Goal: Task Accomplishment & Management: Manage account settings

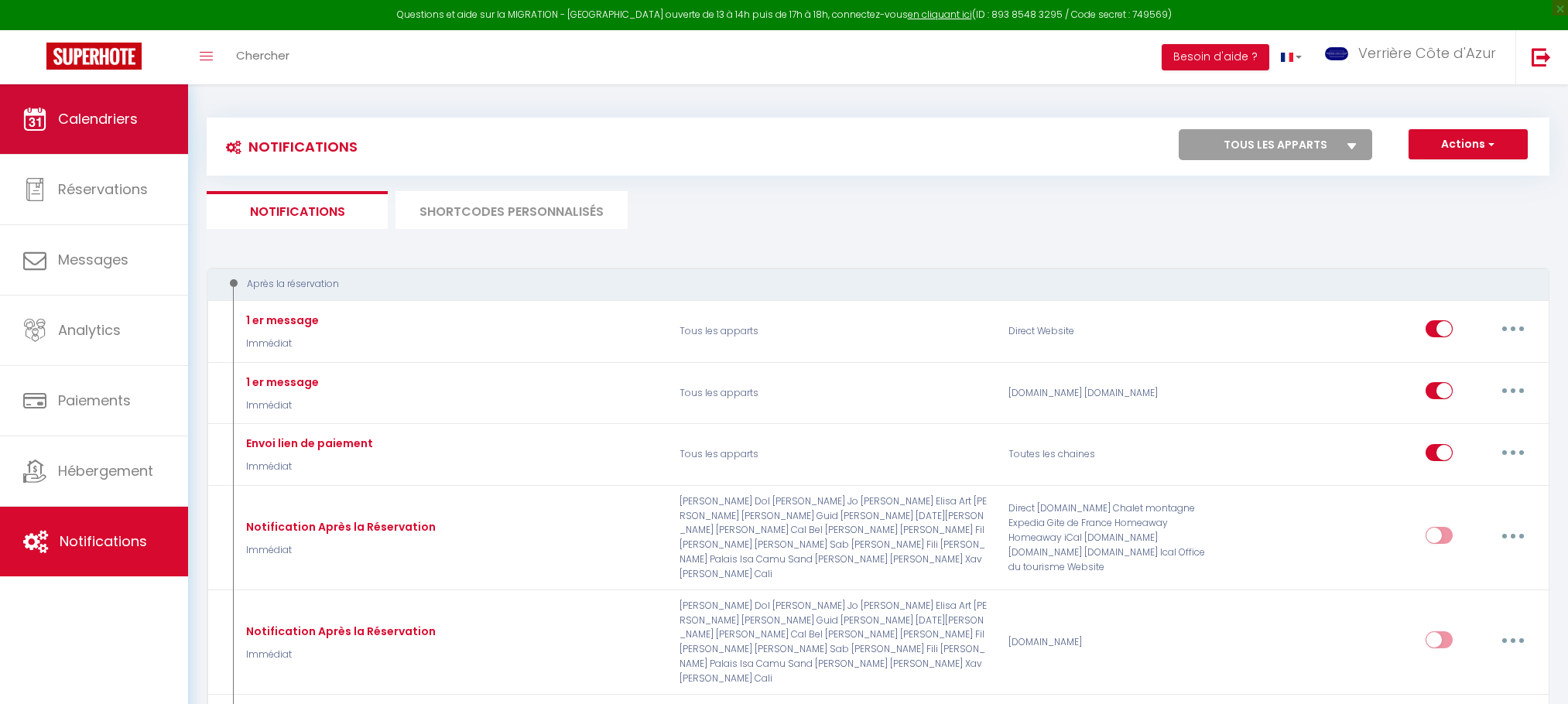
click at [165, 112] on link "Calendriers" at bounding box center [94, 120] width 188 height 70
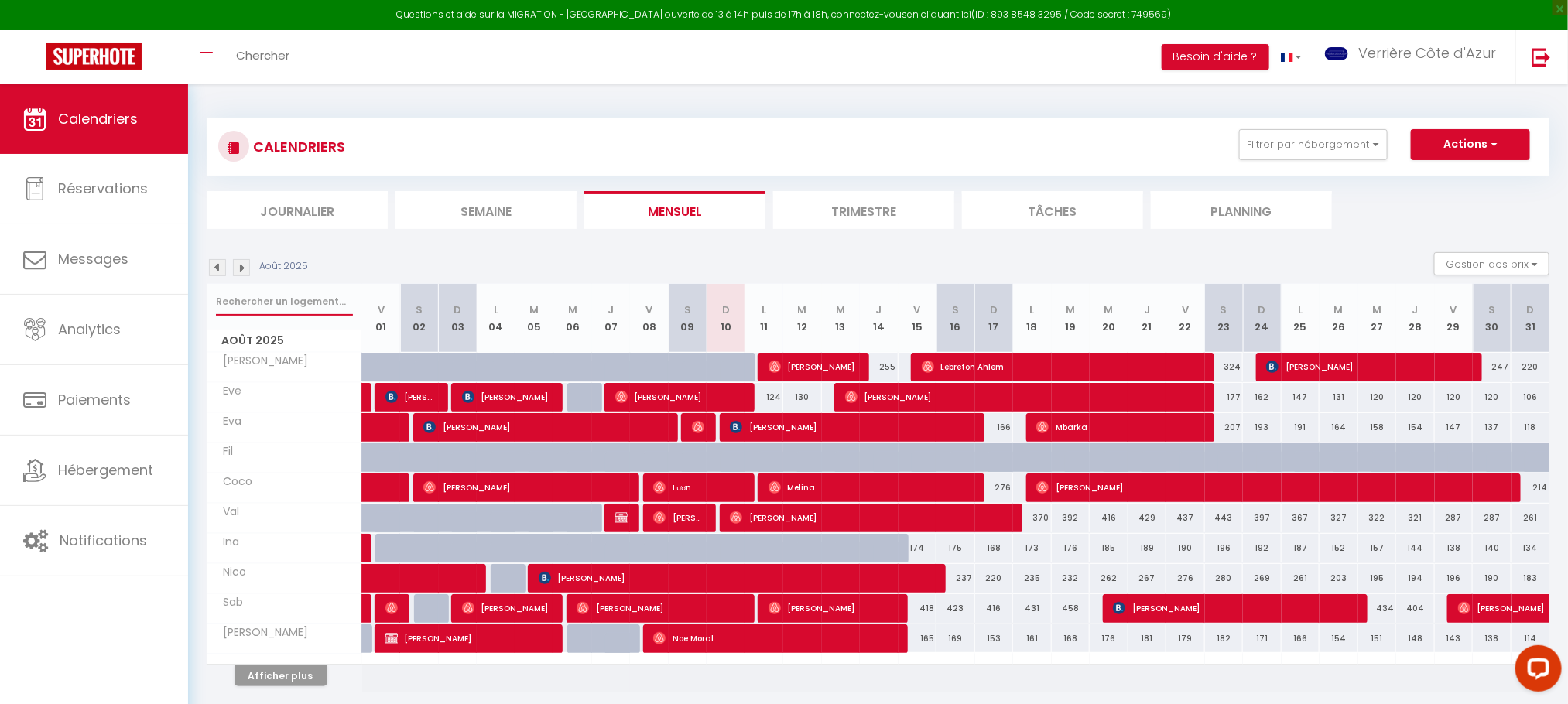
click at [289, 300] on input "text" at bounding box center [284, 302] width 137 height 28
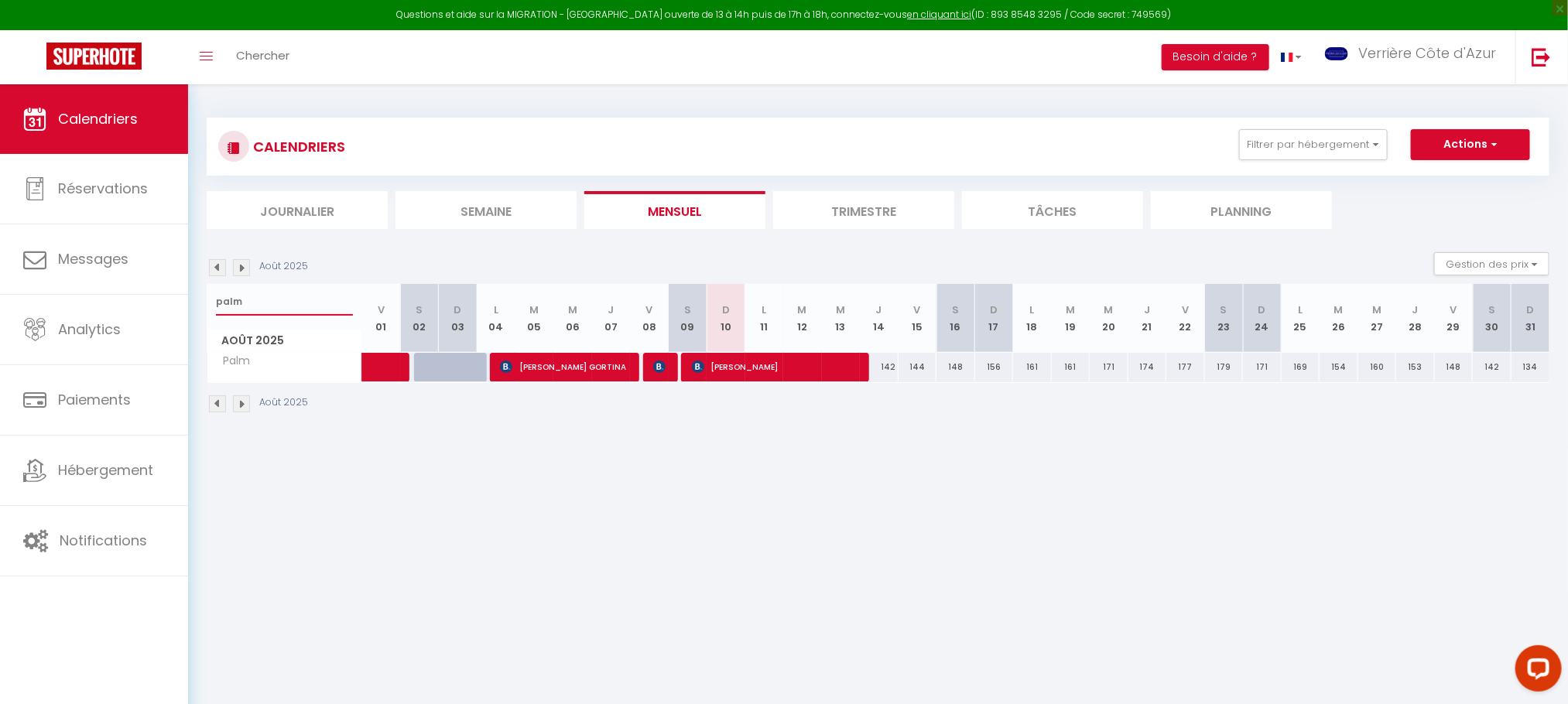
type input "palm"
click at [736, 363] on span "[PERSON_NAME]" at bounding box center [775, 367] width 168 height 29
select select "OK"
select select "0"
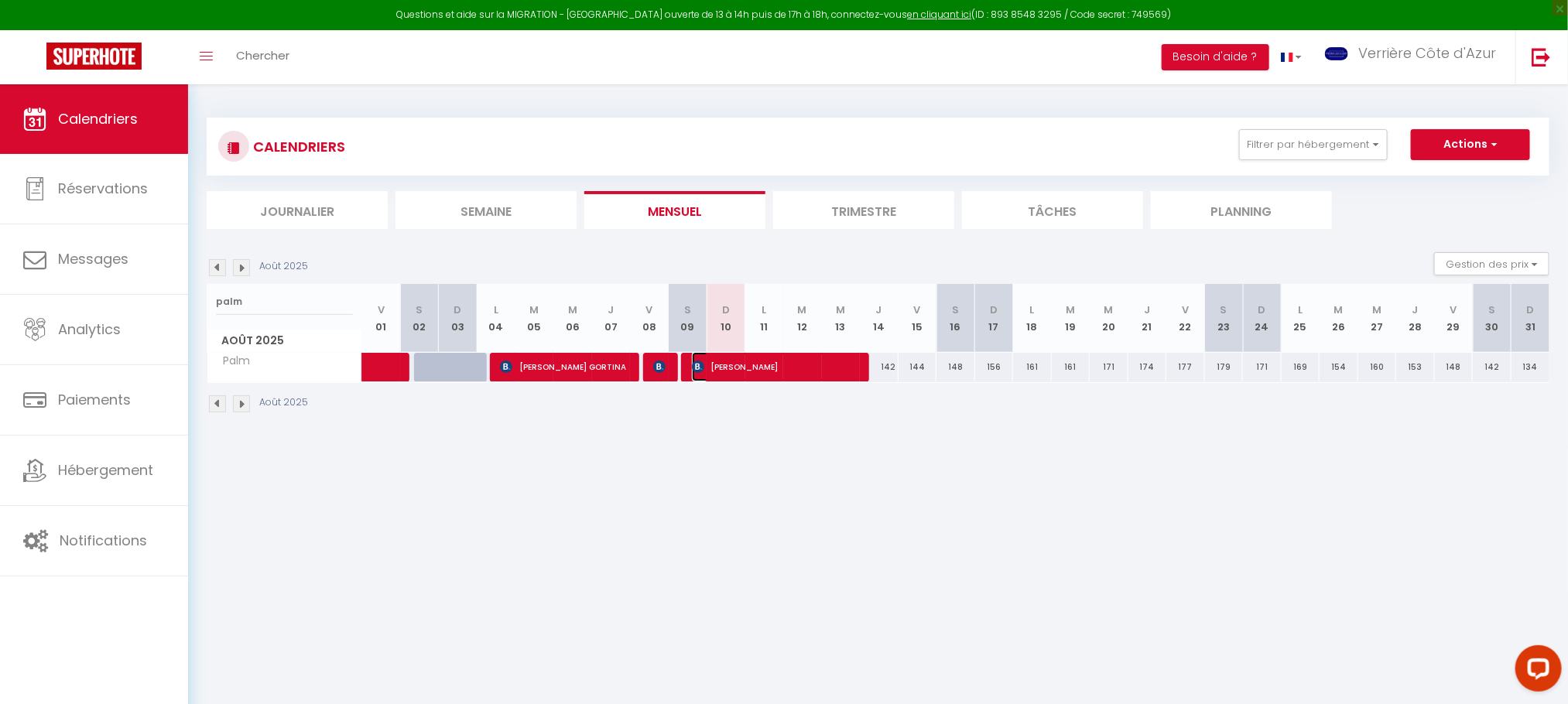
select select "0"
select select "1"
select select
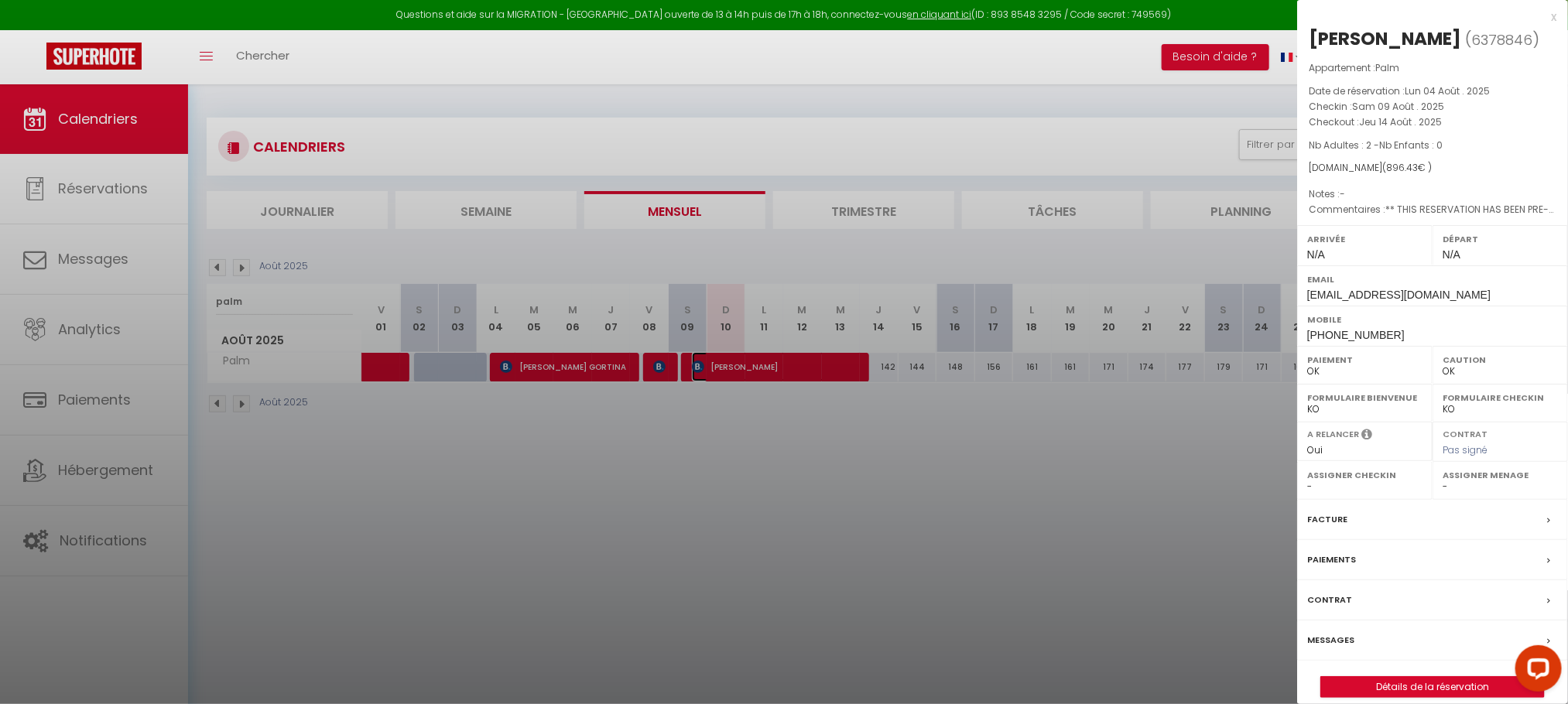
select select "47985"
click at [1403, 688] on link "Détails de la réservation" at bounding box center [1432, 688] width 223 height 21
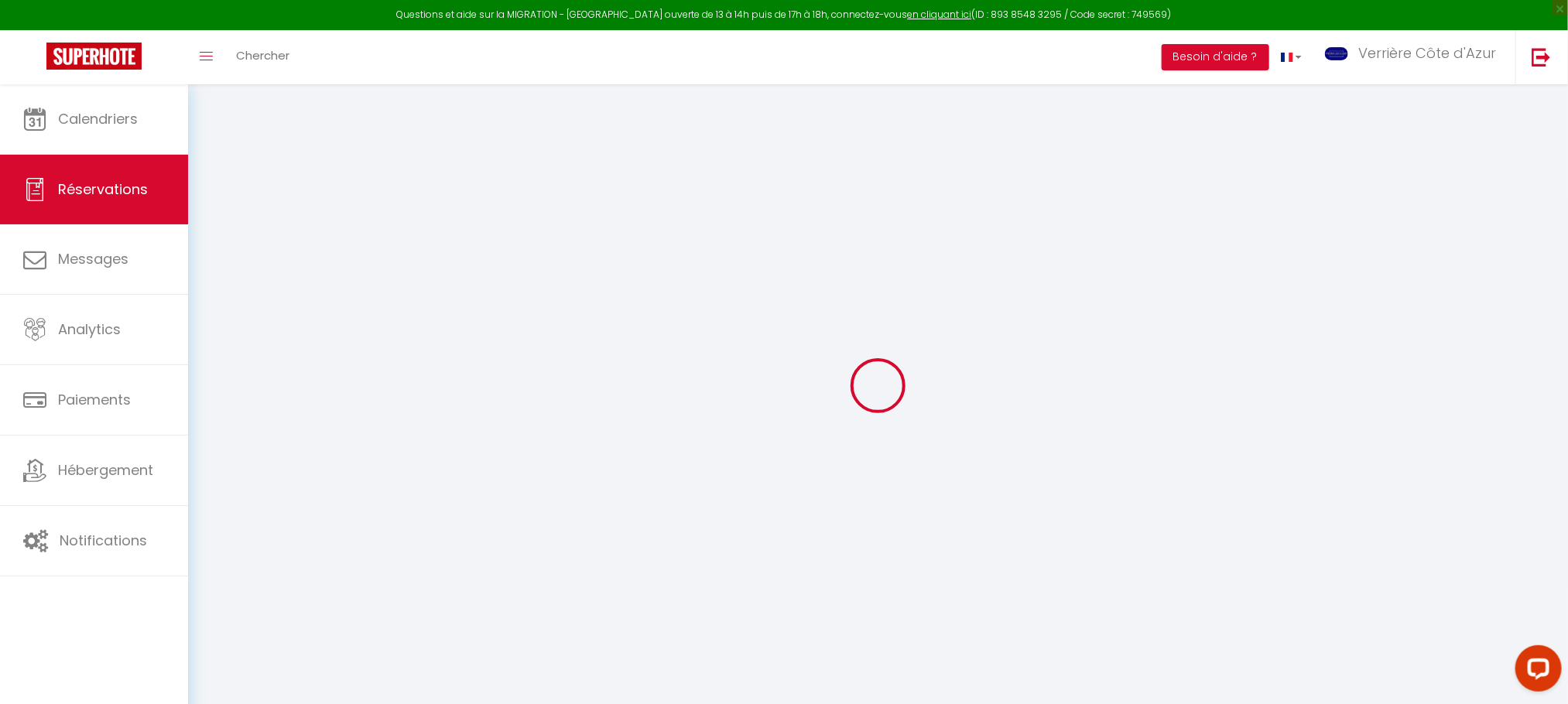
select select
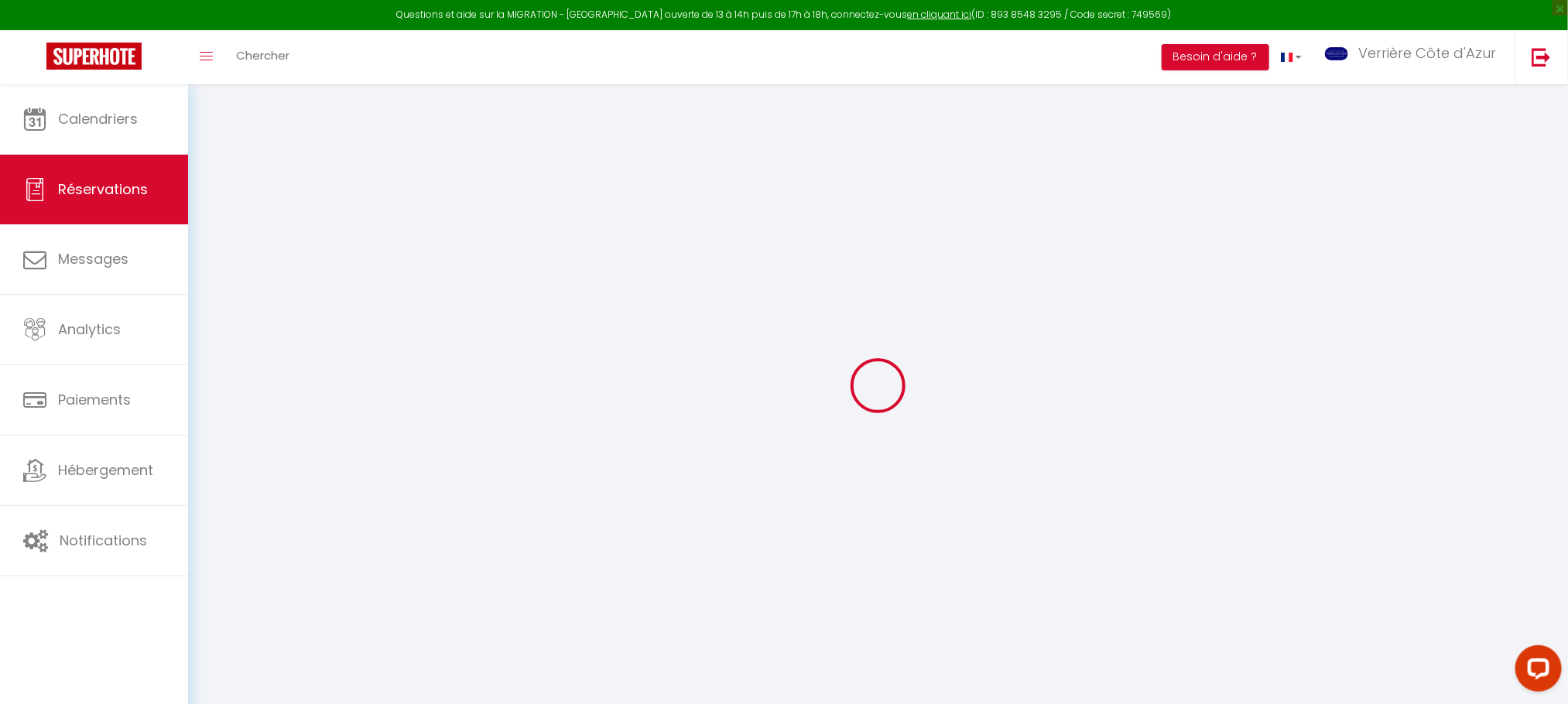
select select
checkbox input "false"
select select
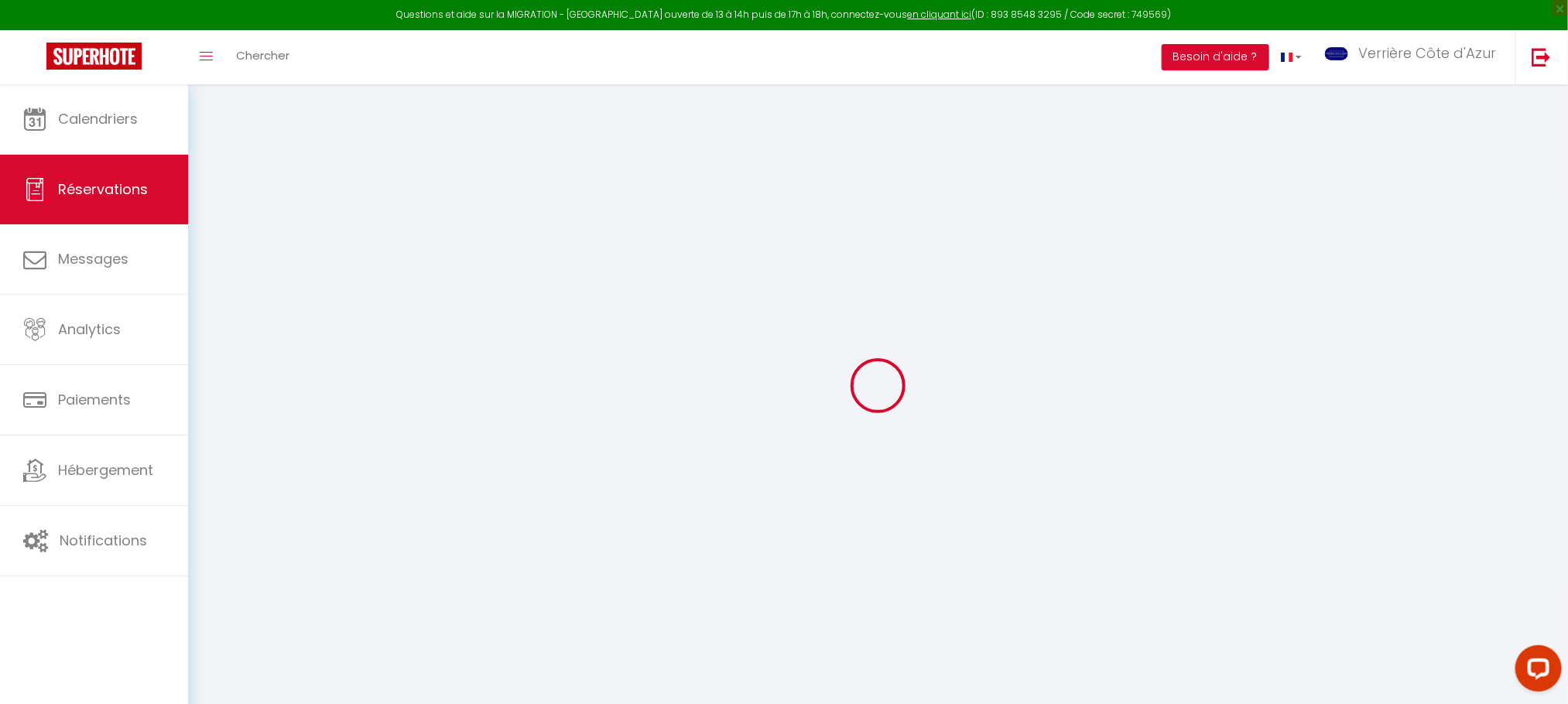
select select
checkbox input "false"
select select
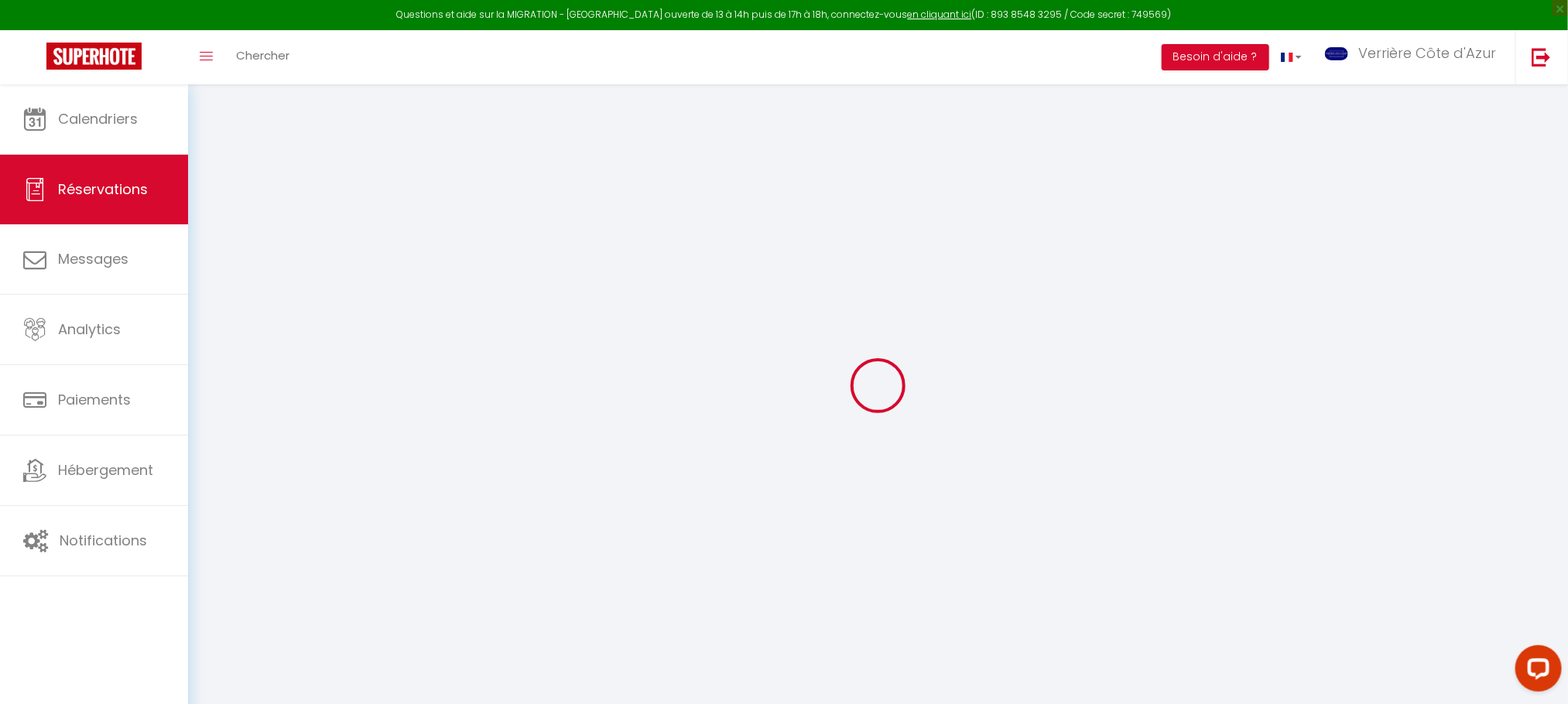
type input "[PERSON_NAME]"
type input "Тиводар"
type input "[EMAIL_ADDRESS][DOMAIN_NAME]"
type input "[PHONE_NUMBER]"
type input "."
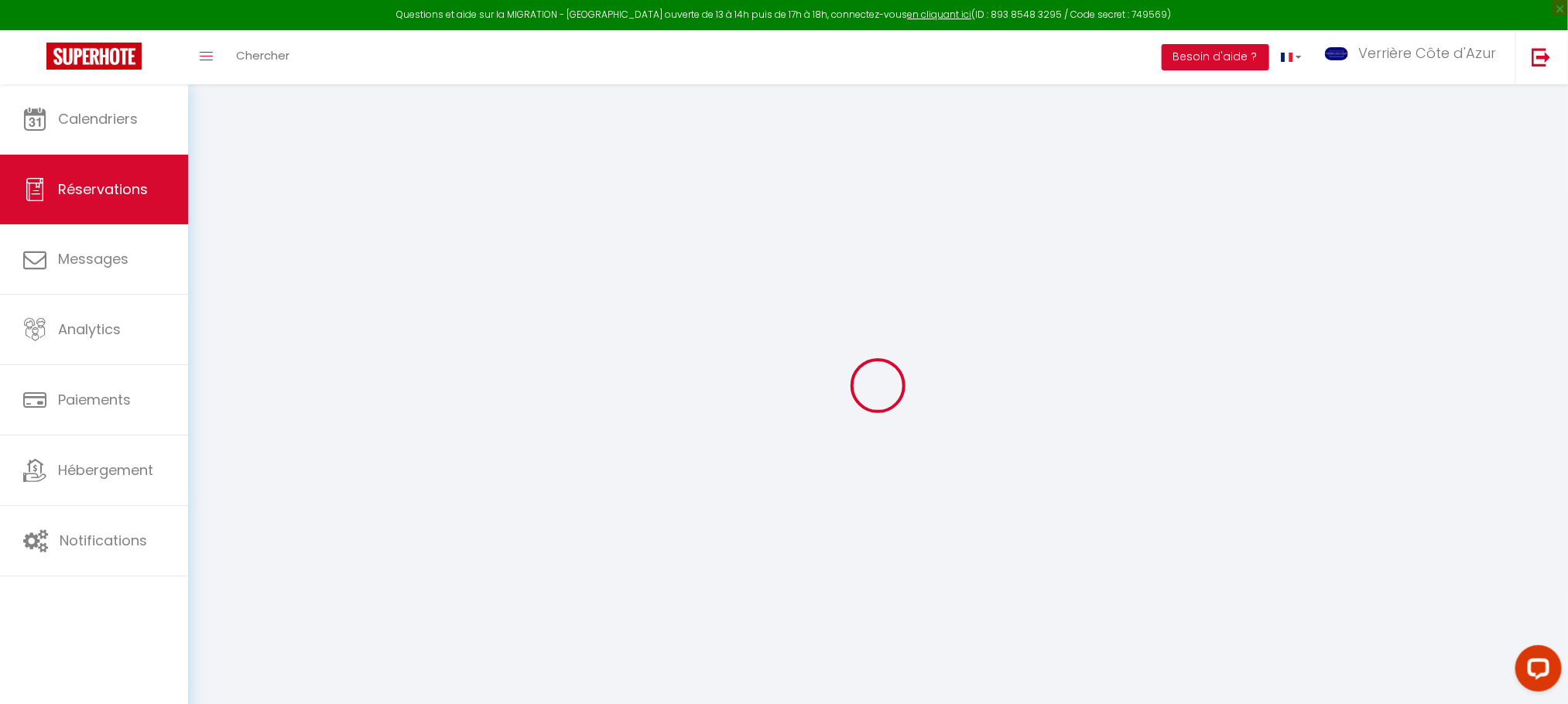
select select "UA"
type input "65"
type input "126.63"
type input "12.55"
select select "2752"
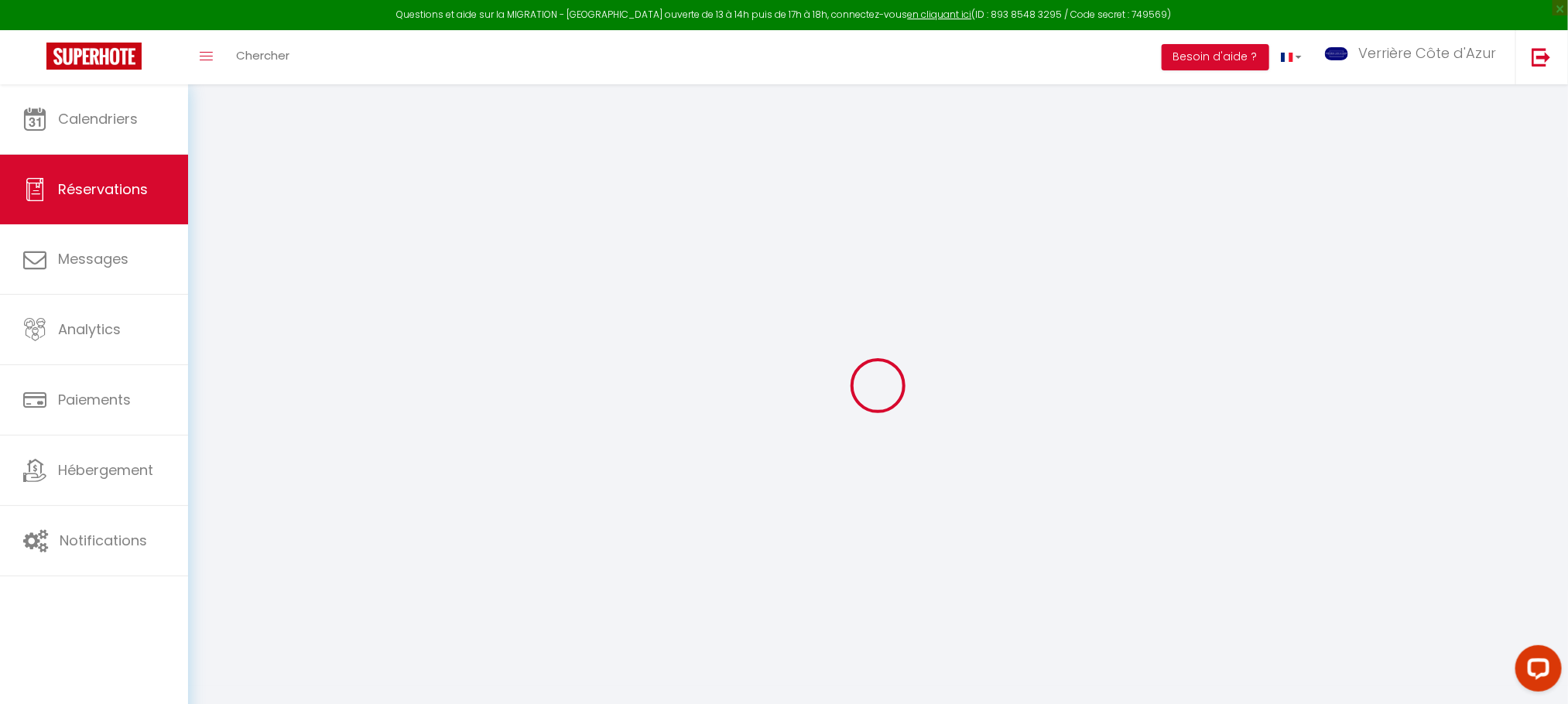
select select "1"
select select
type input "2"
select select "12"
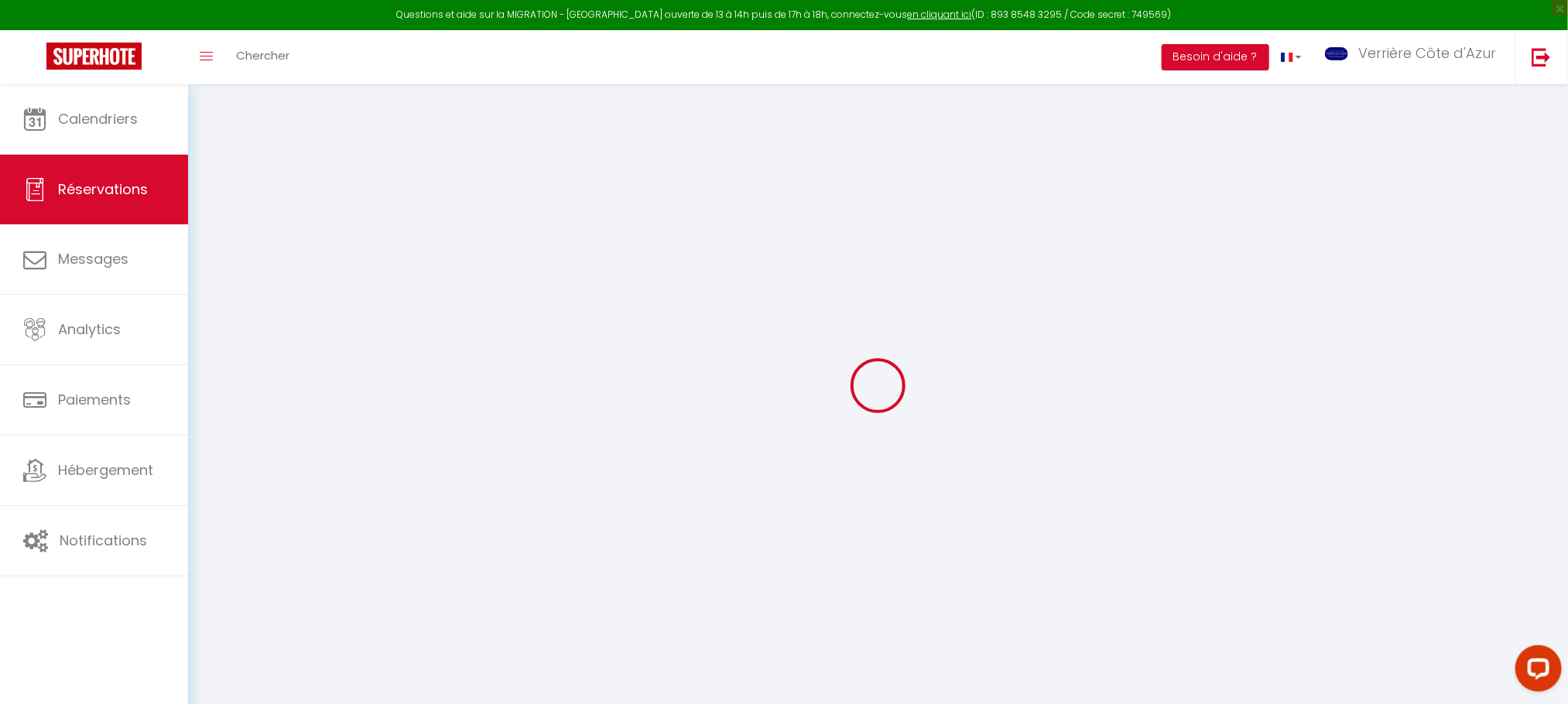
select select "15"
type input "779.22"
checkbox input "false"
type input "0"
select select "2"
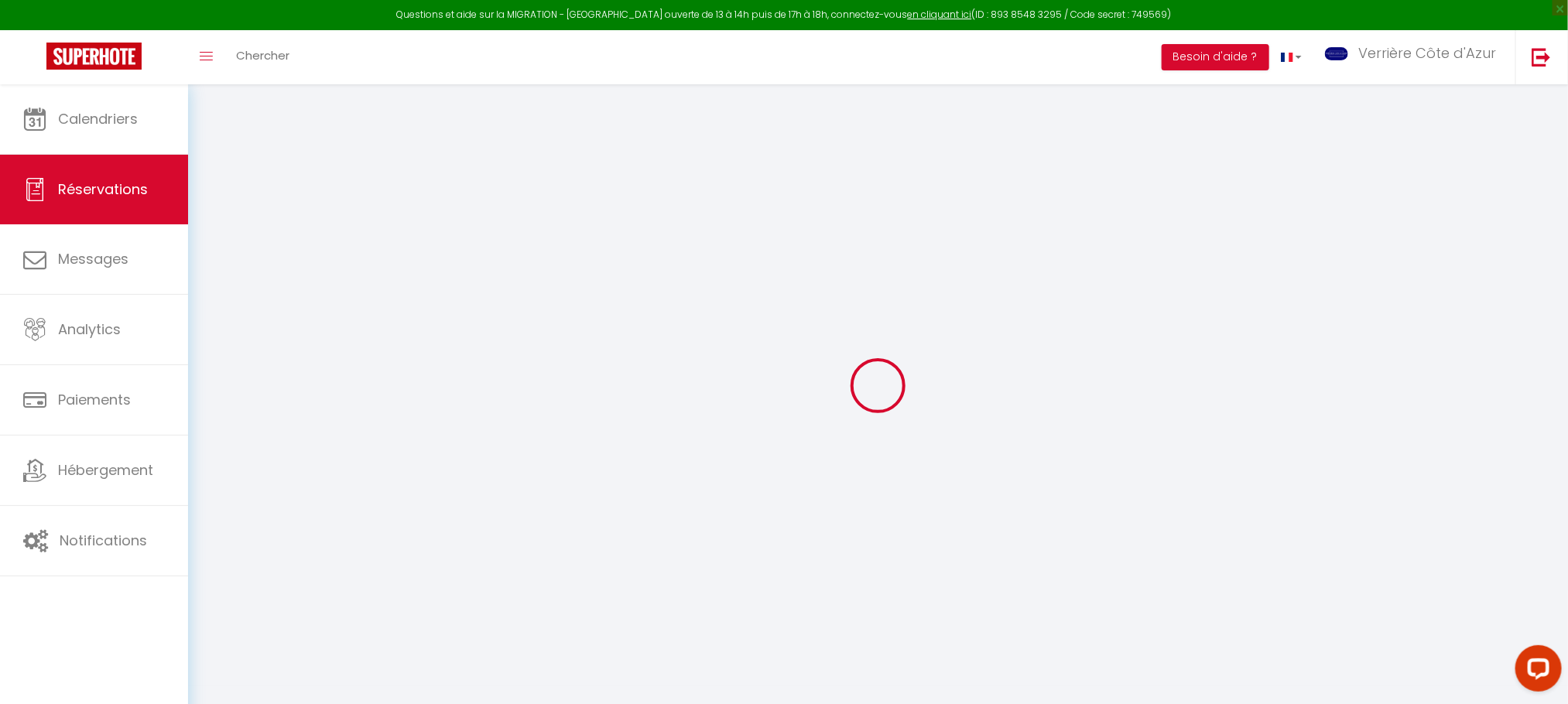
type input "50"
type input "0"
select select
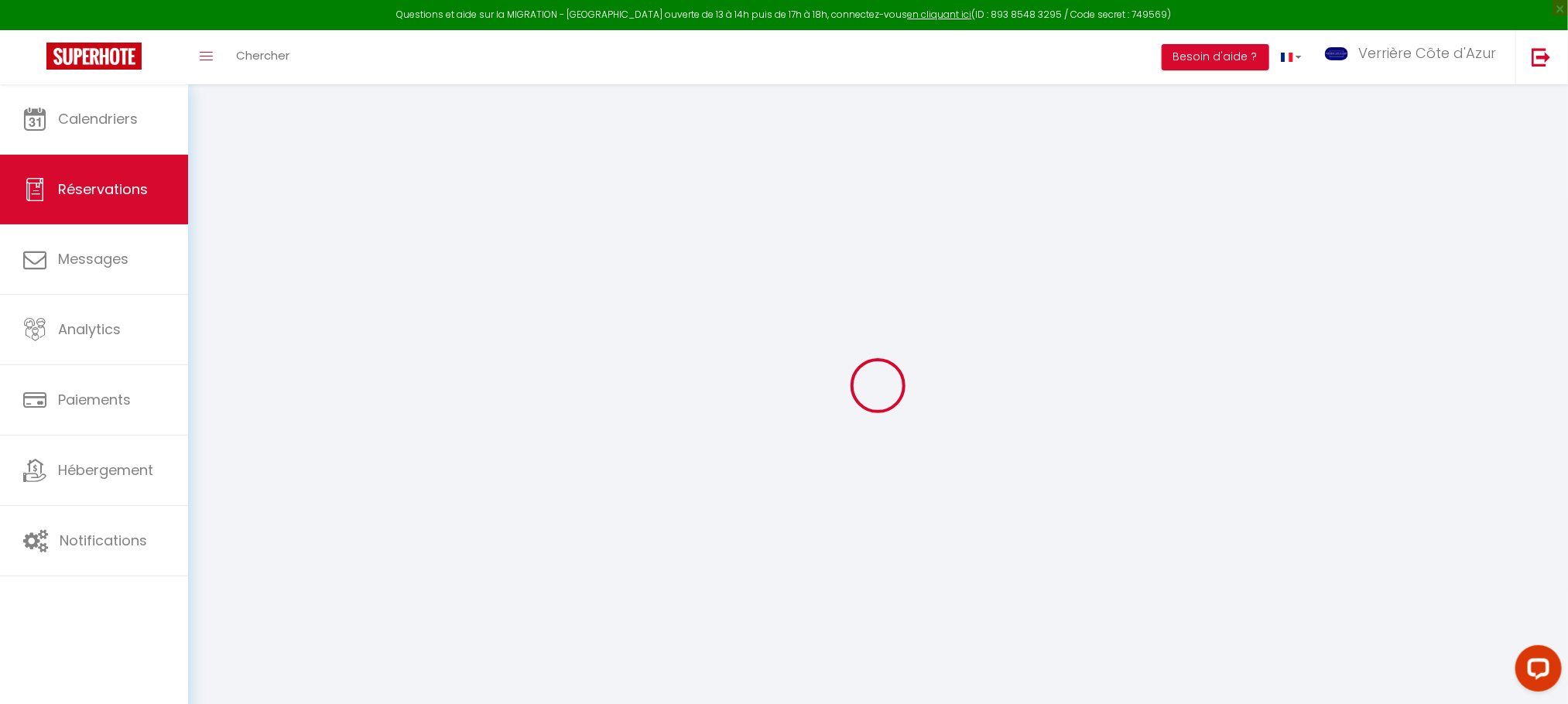
checkbox input "false"
select select
checkbox input "false"
select select
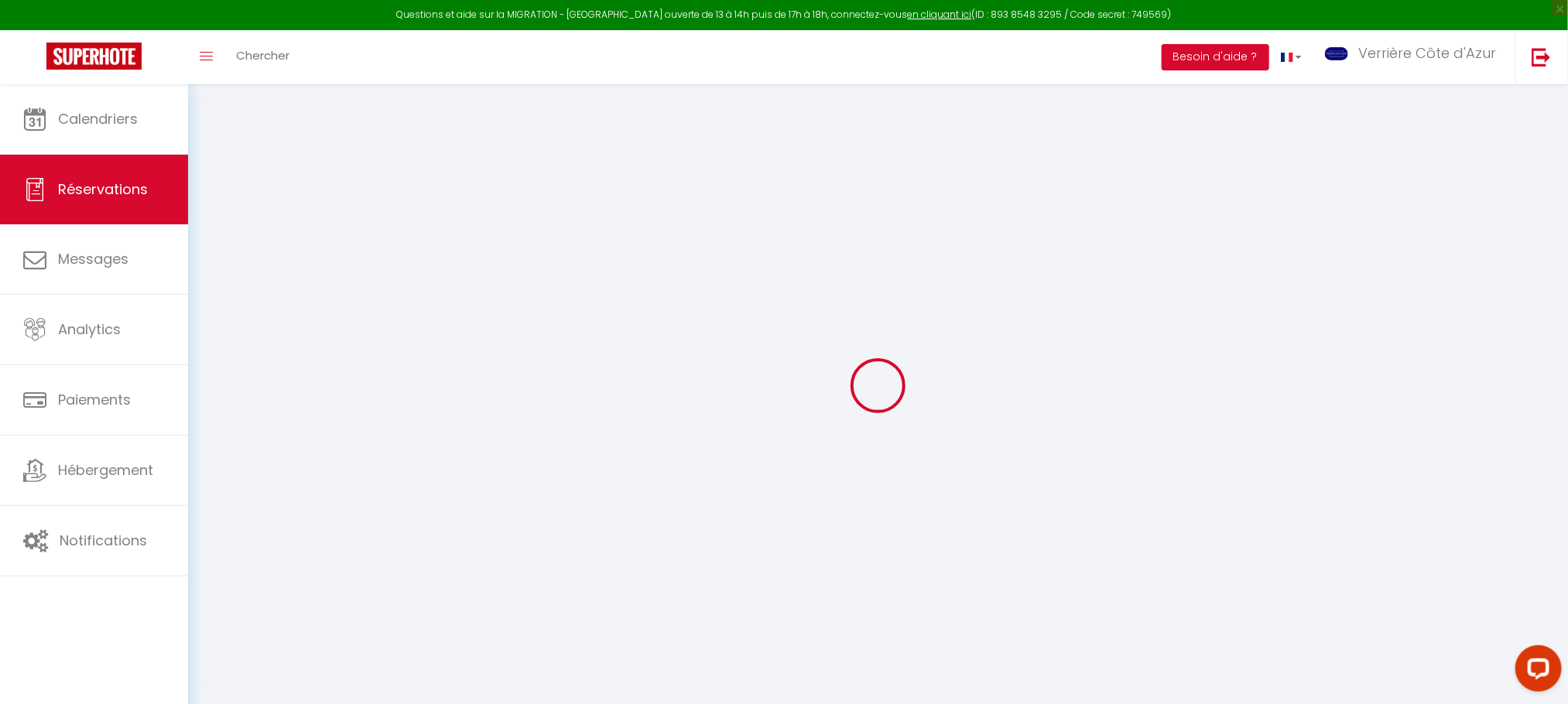
select select
checkbox input "false"
type textarea "** THIS RESERVATION HAS BEEN PRE-PAID ** Reservation has a cancellation grace p…"
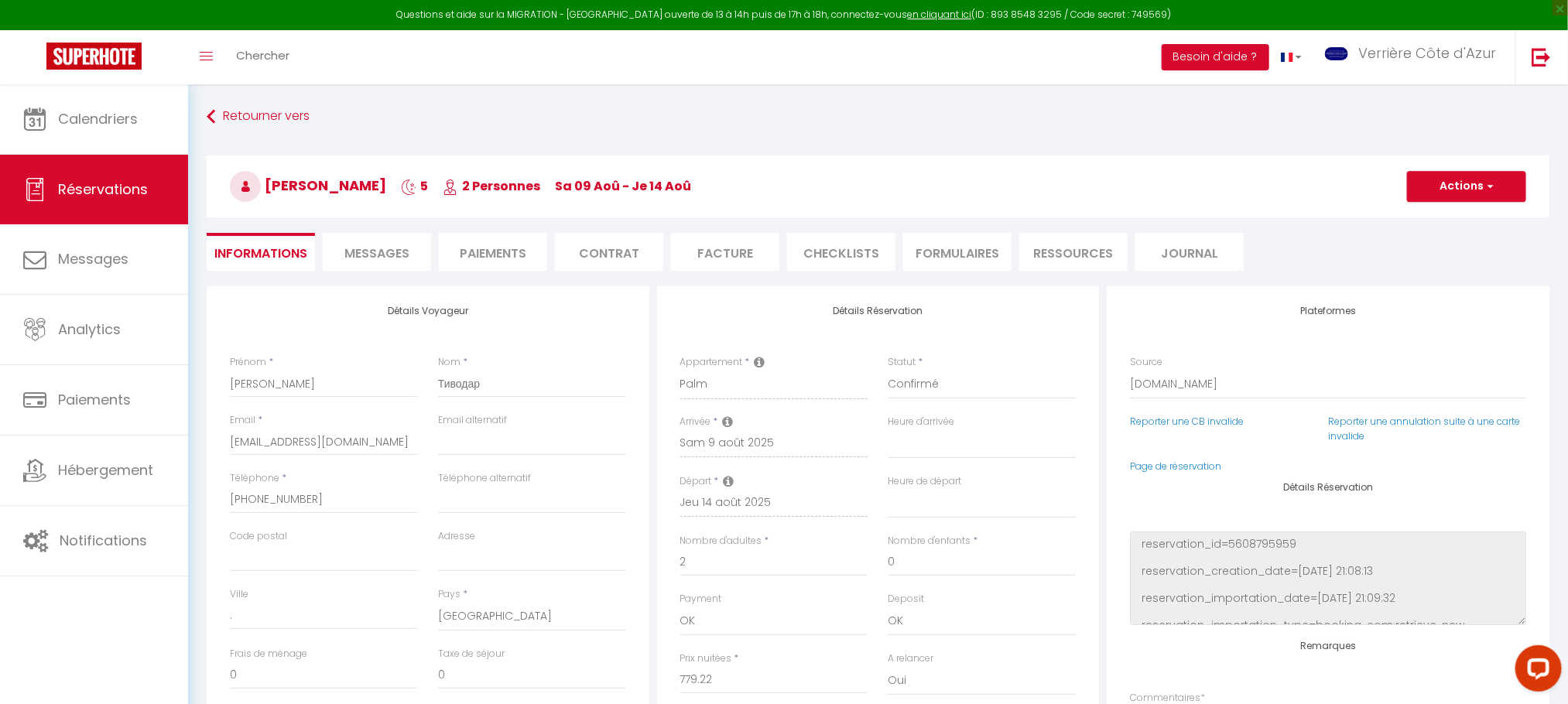
type input "52.21"
select select
checkbox input "false"
select select
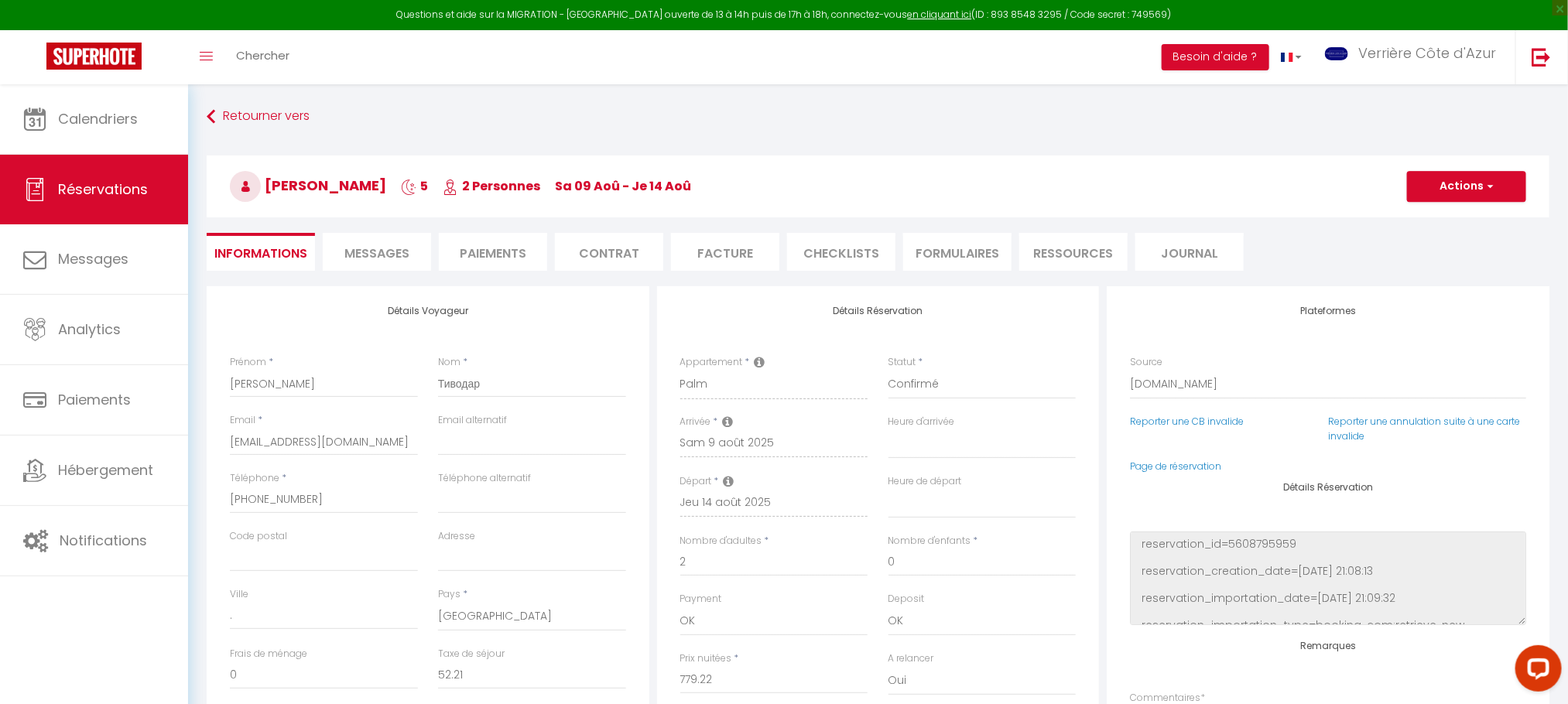
select select
click at [393, 249] on span "Messages" at bounding box center [377, 253] width 65 height 18
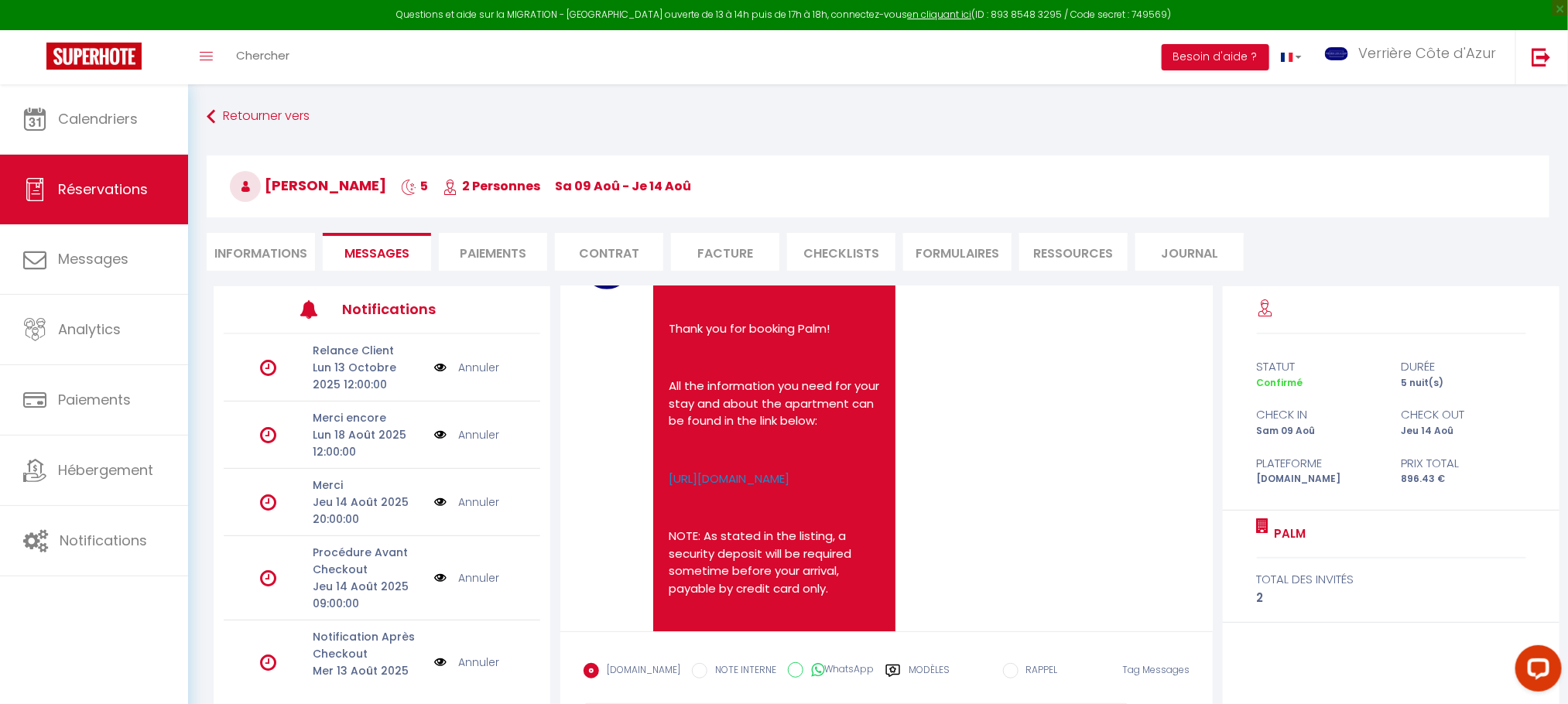
scroll to position [116, 0]
click at [782, 485] on link "[URL][DOMAIN_NAME]" at bounding box center [728, 477] width 120 height 16
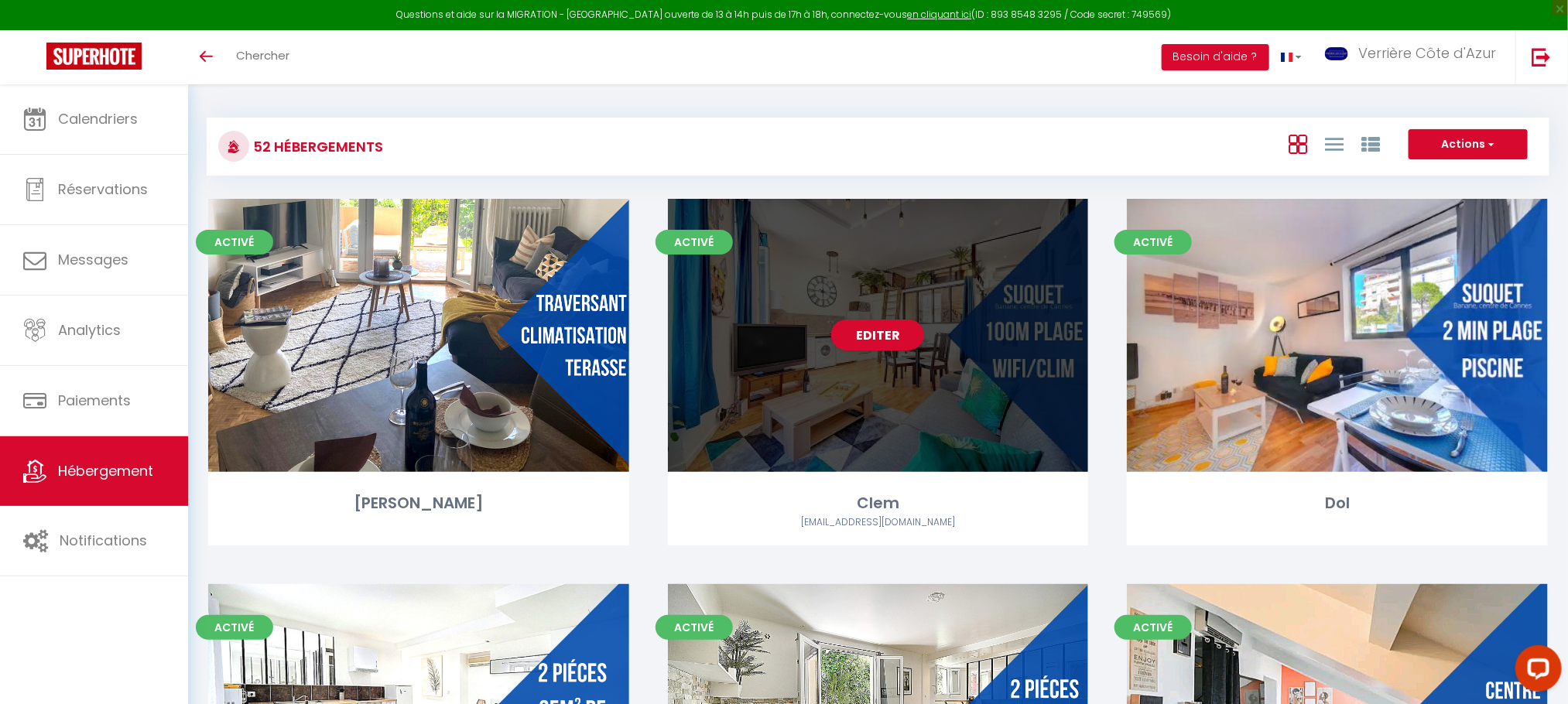
scroll to position [1307, 0]
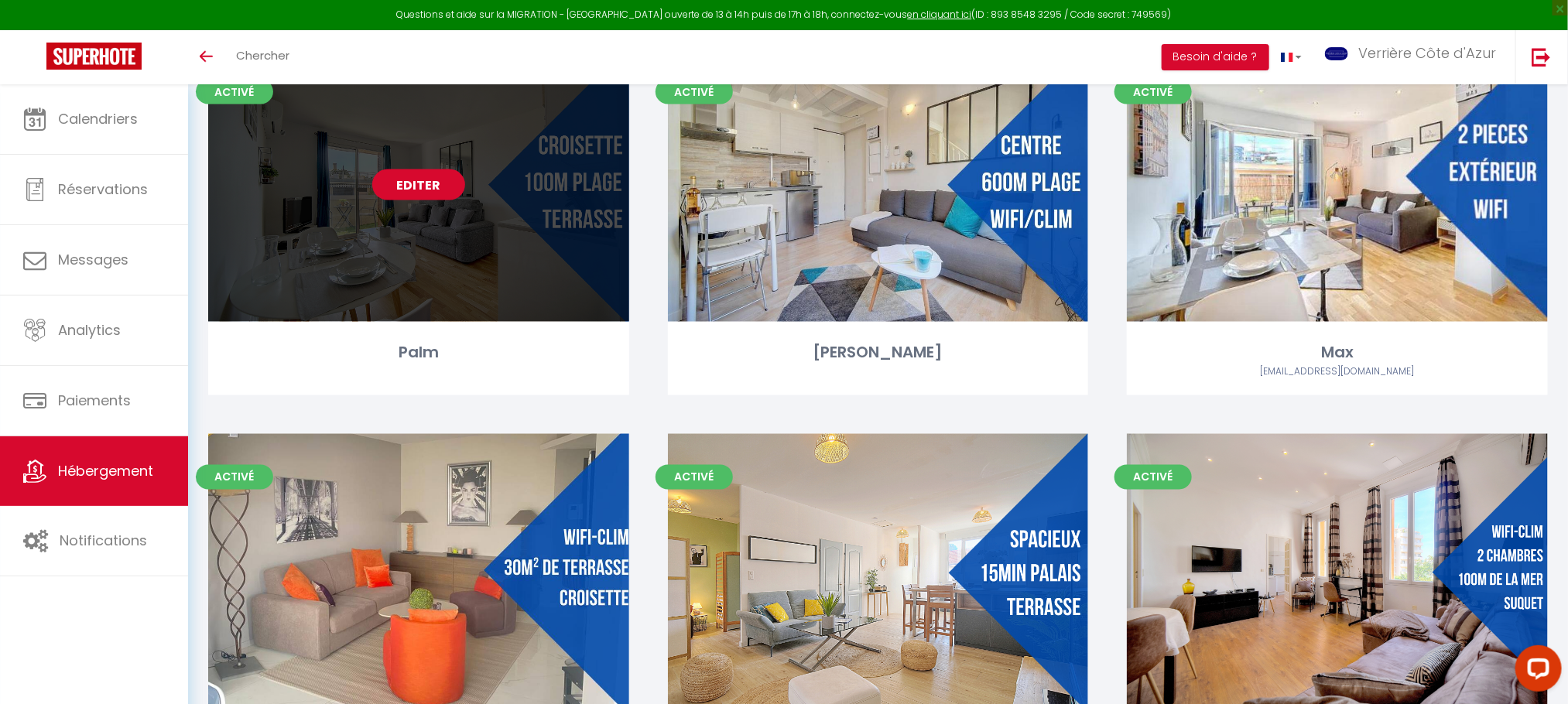
click at [420, 181] on link "Editer" at bounding box center [418, 185] width 93 height 31
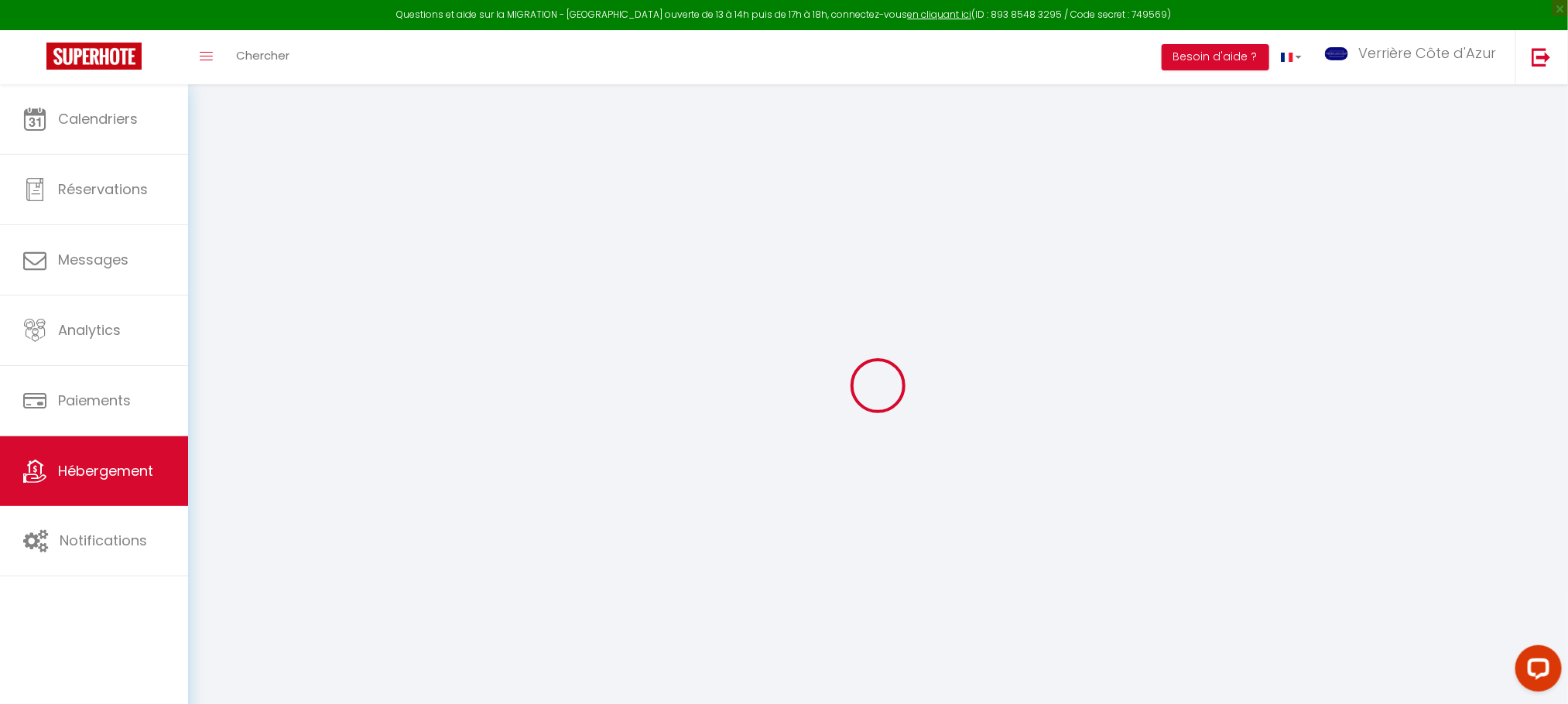
select select
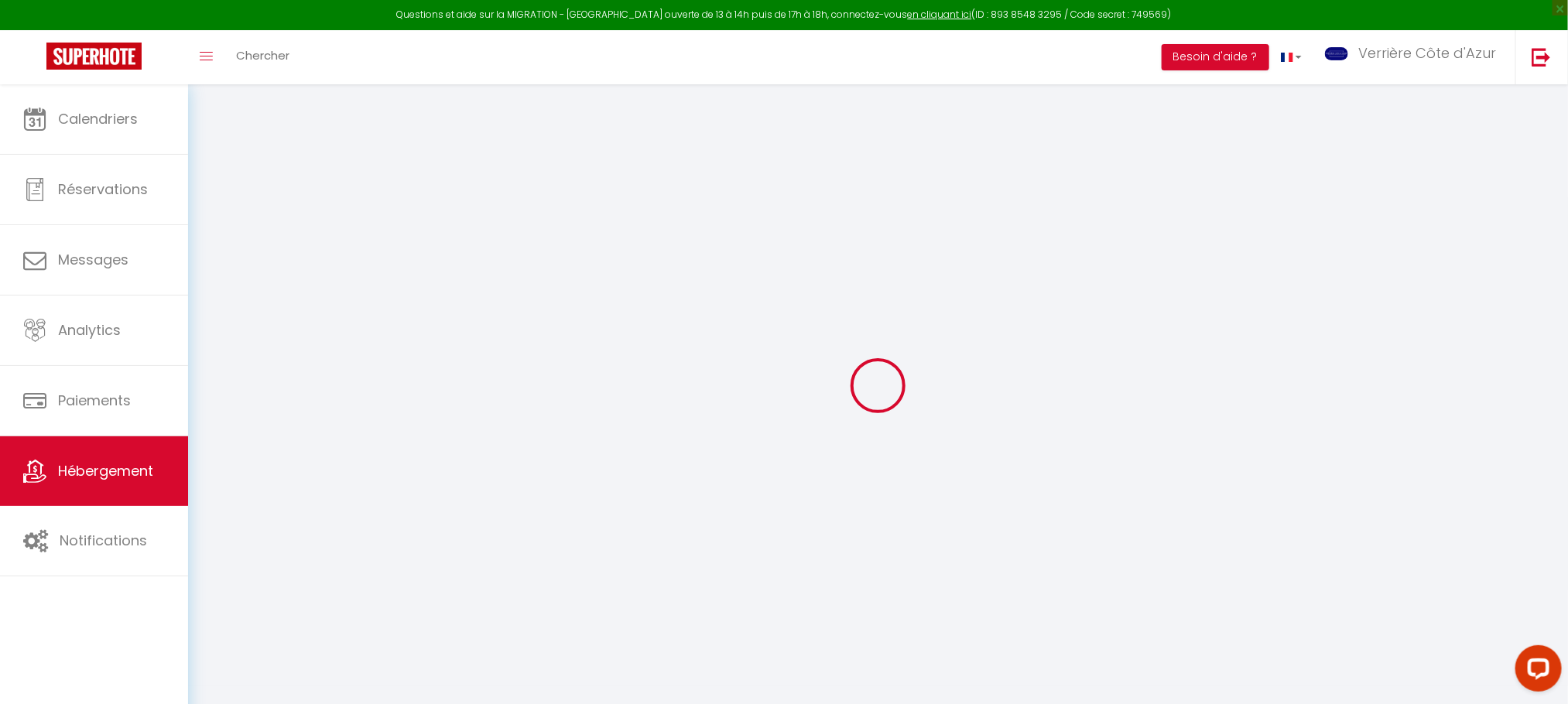
select select
checkbox input "false"
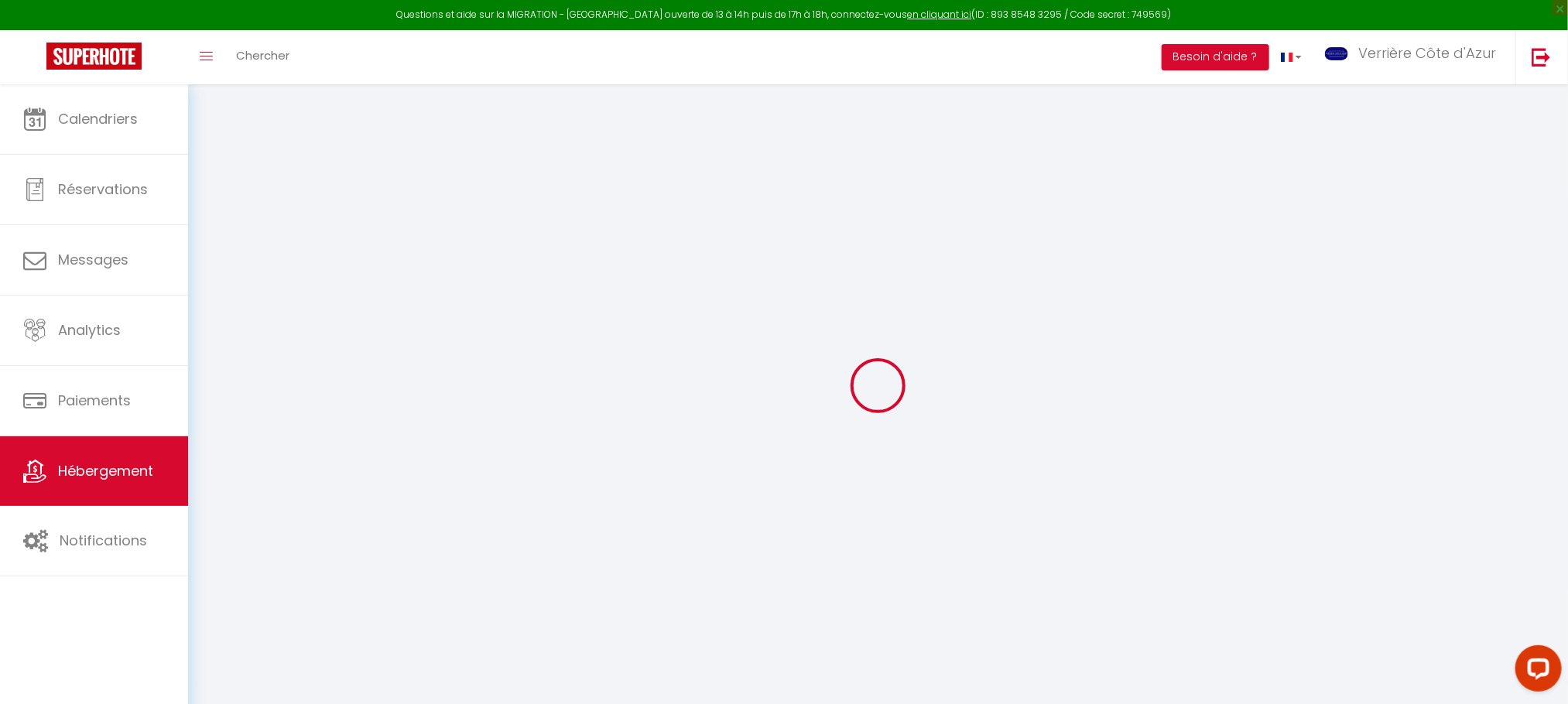
select select
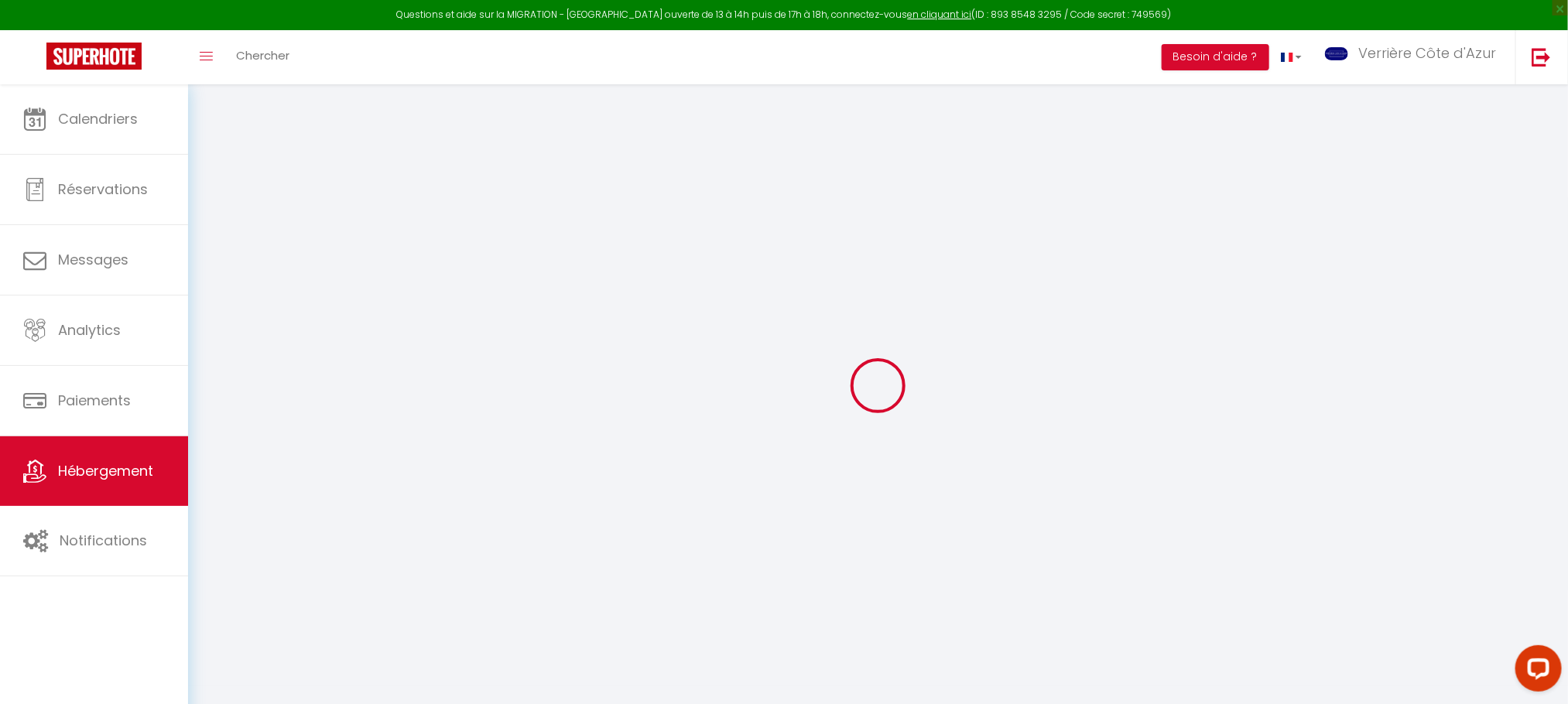
select select
checkbox input "false"
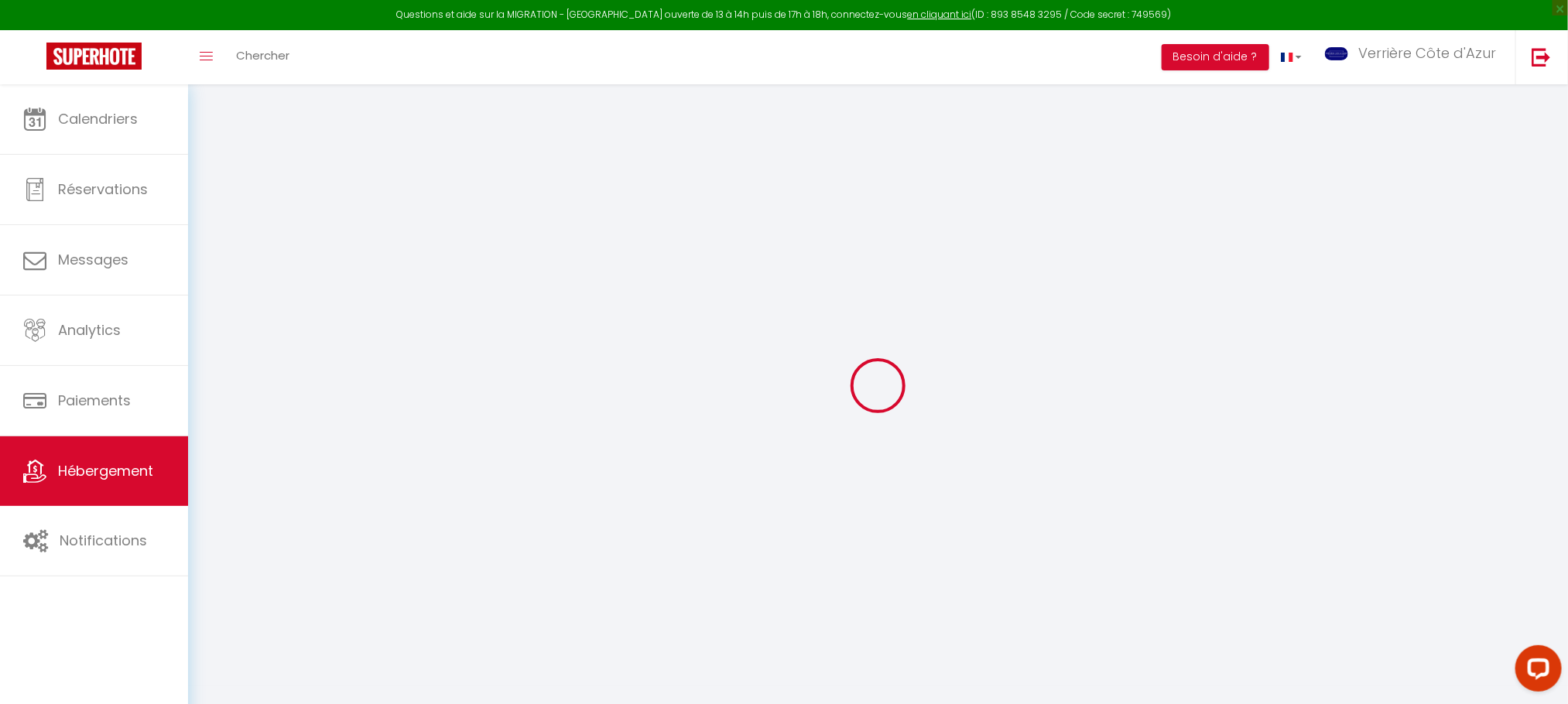
checkbox input "false"
select select
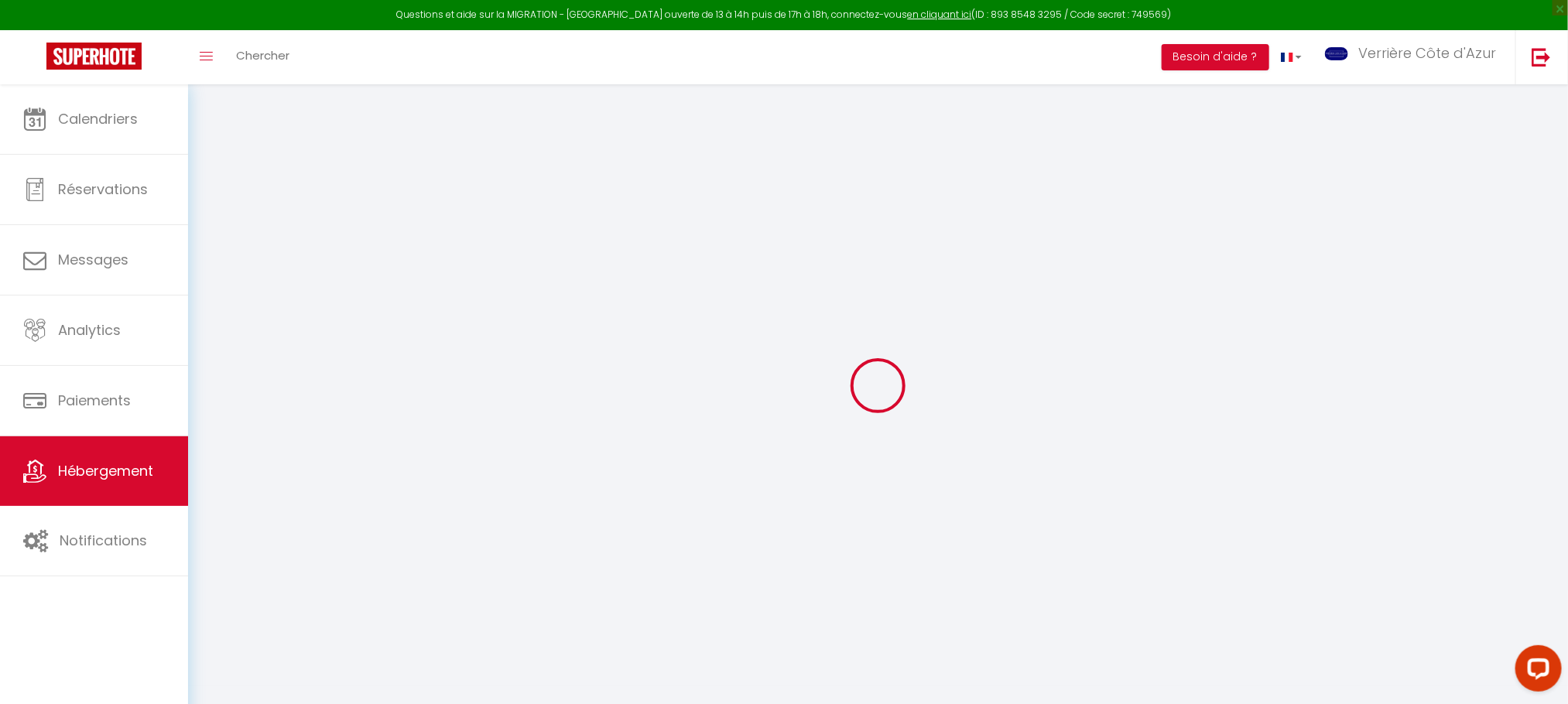
select select
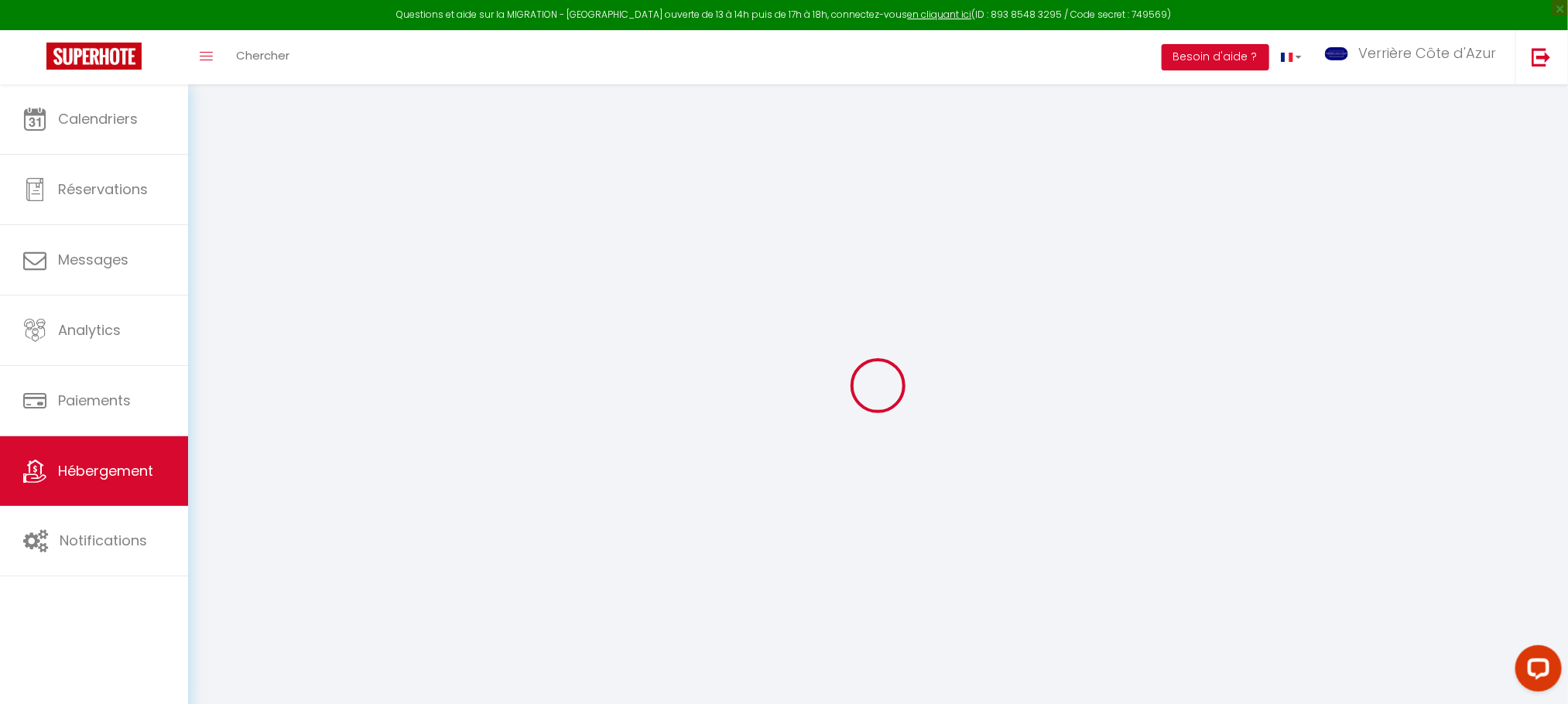
checkbox input "false"
select select
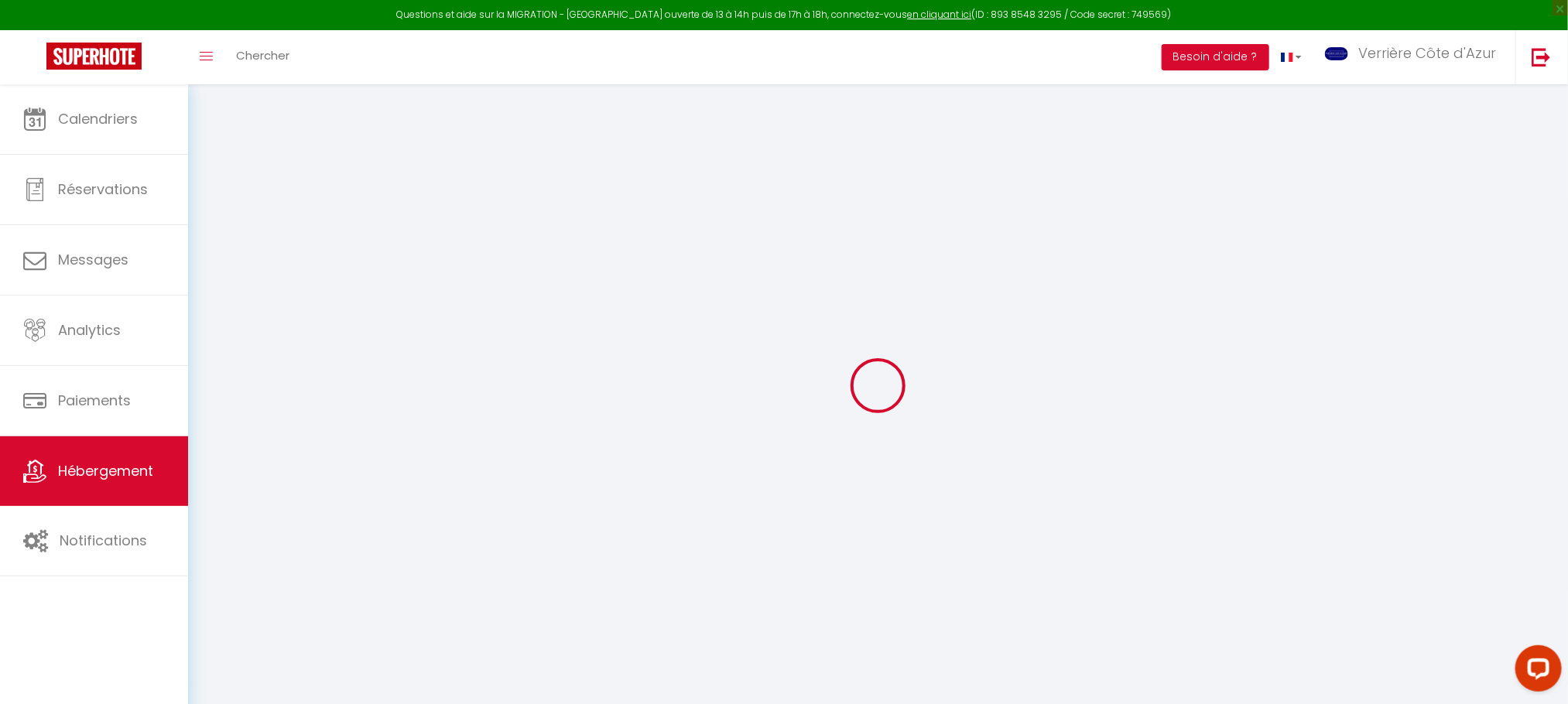
select select
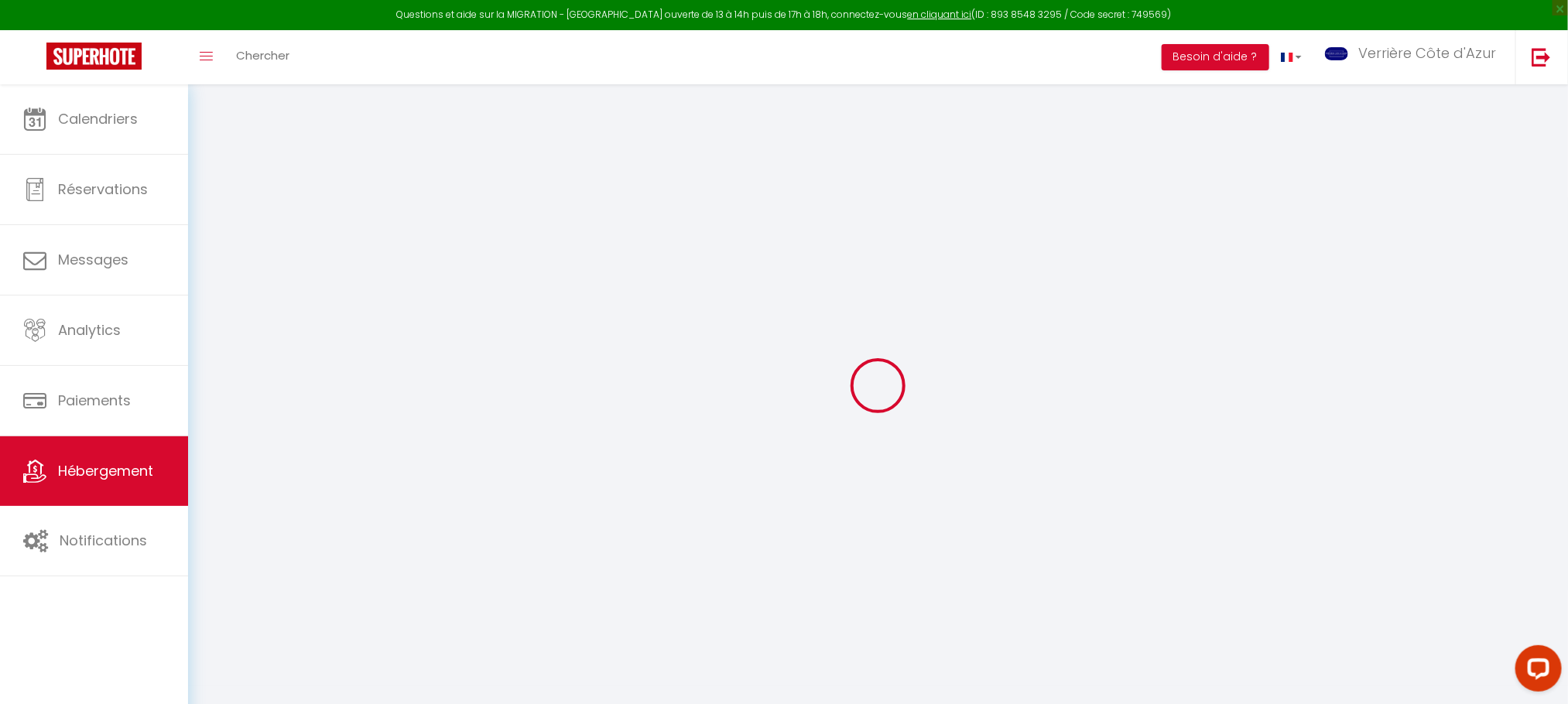
select select
checkbox input "false"
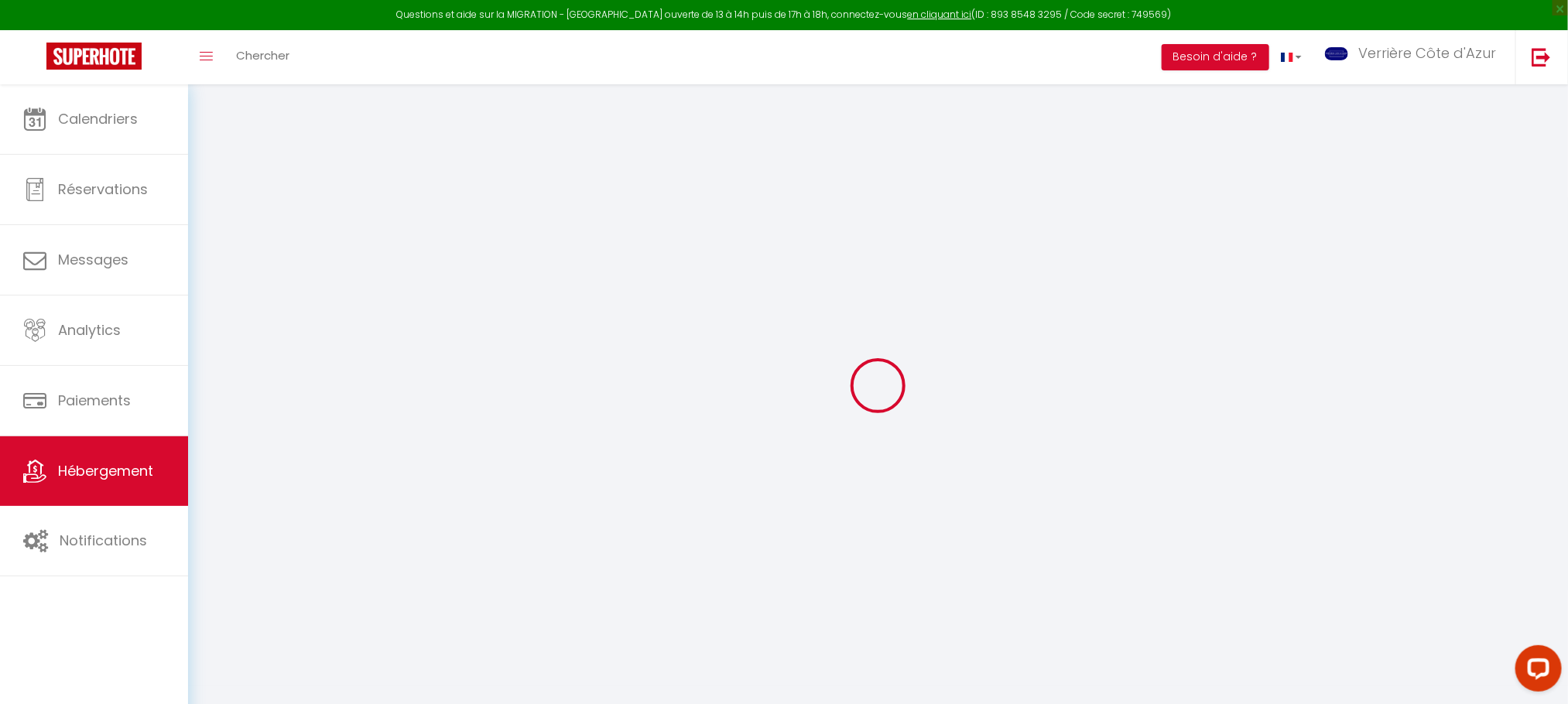
checkbox input "false"
select select
type input "Palm"
type input "Verrière Côte d'Azur"
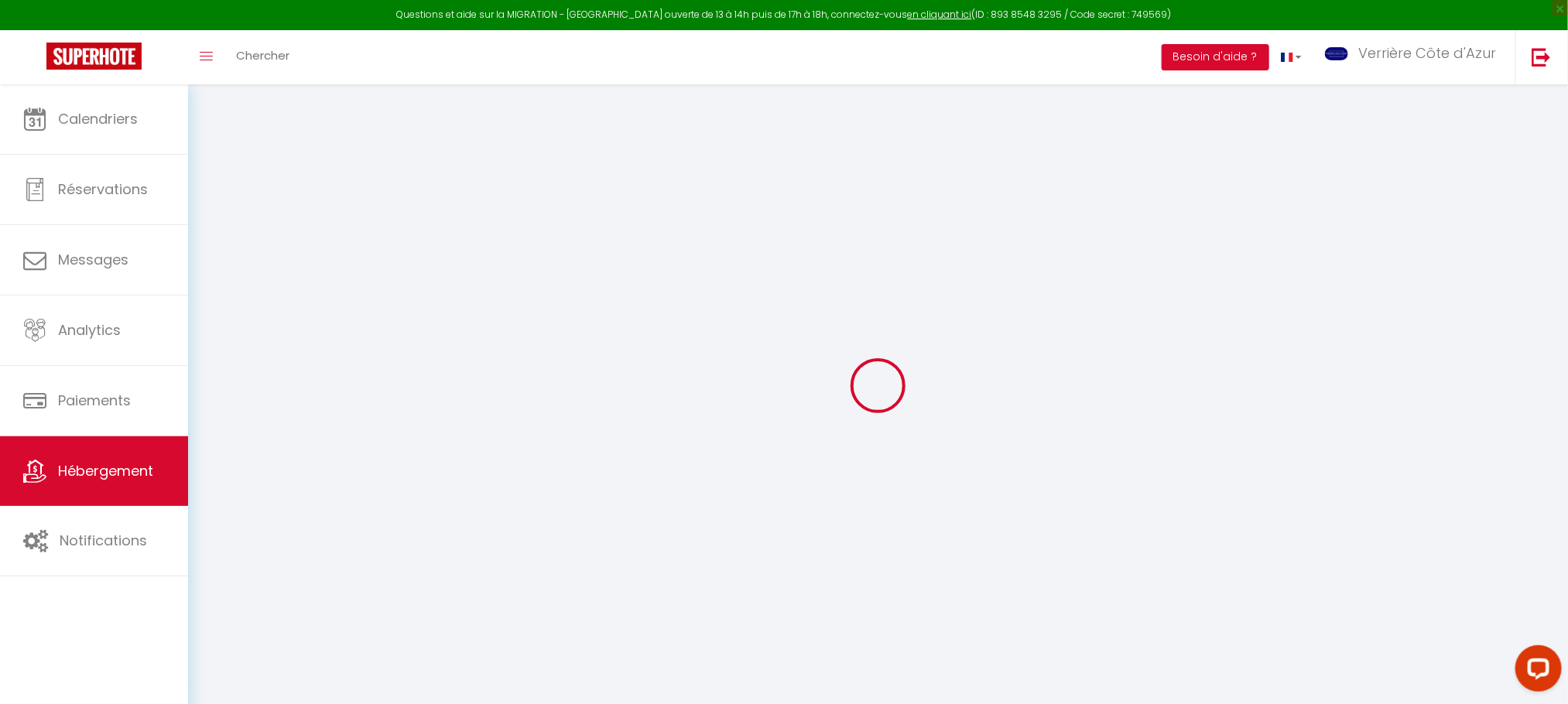
type input "[STREET_ADDRESS]"
type input "06400"
type input "Cannes"
select select "2"
type input "40"
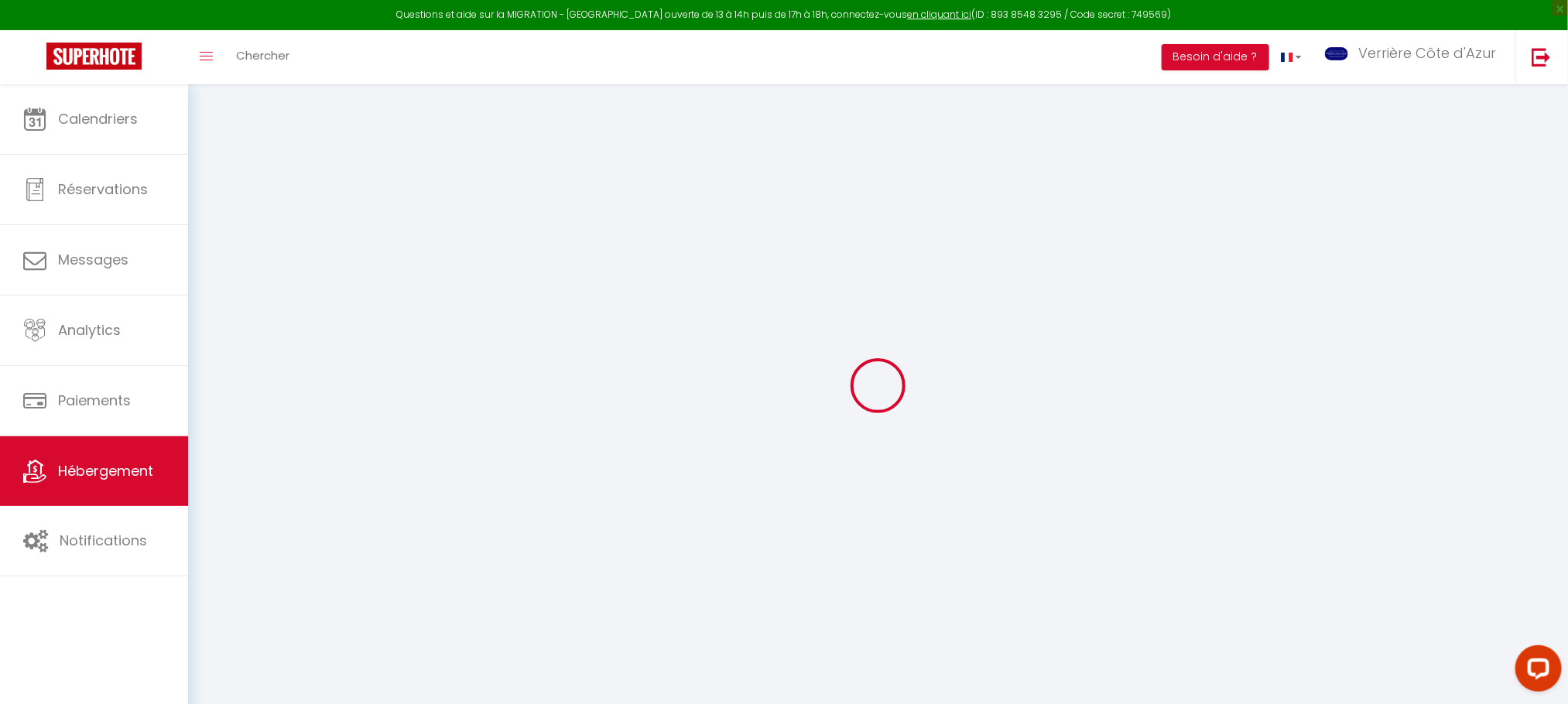
type input "65"
type input "2.50"
type input "500"
select select
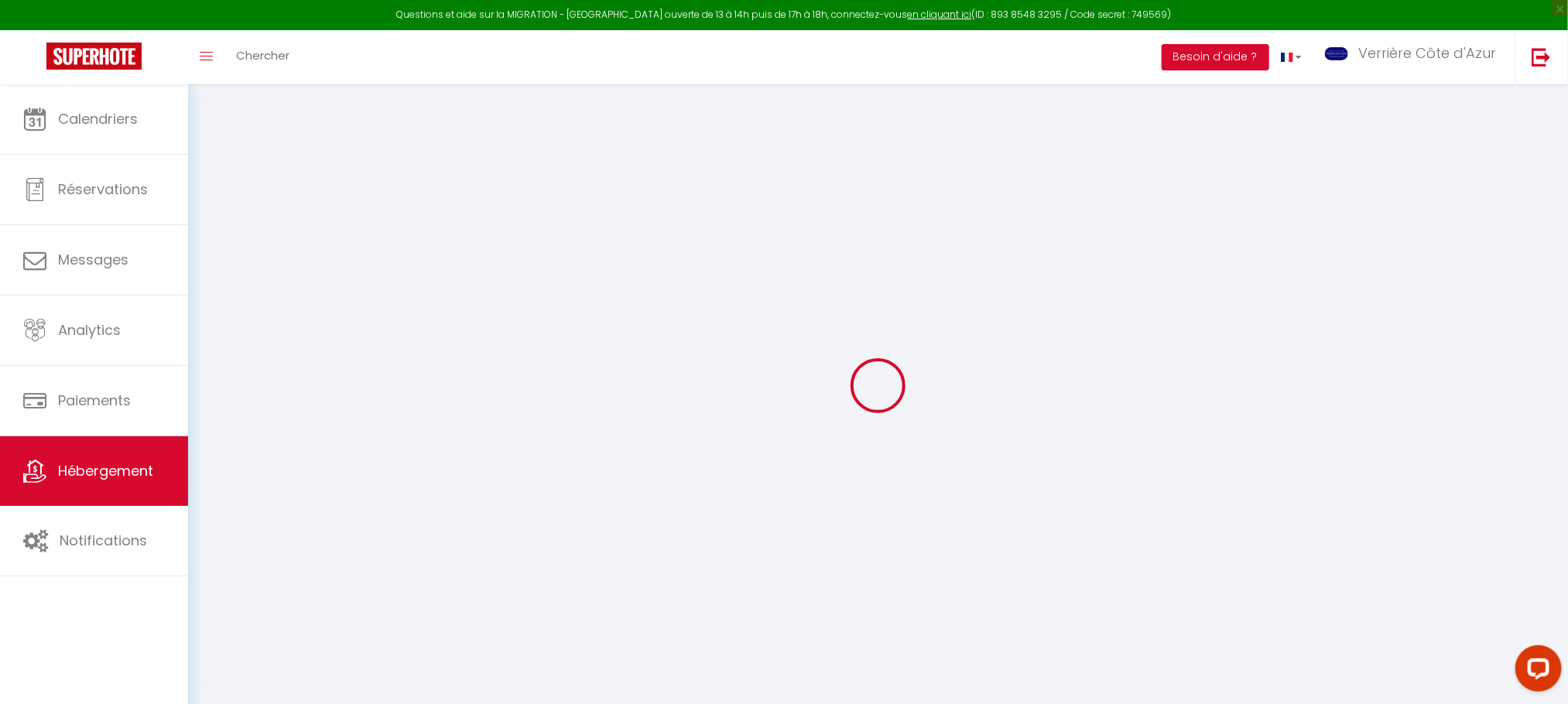
select select
type input "[STREET_ADDRESS]"
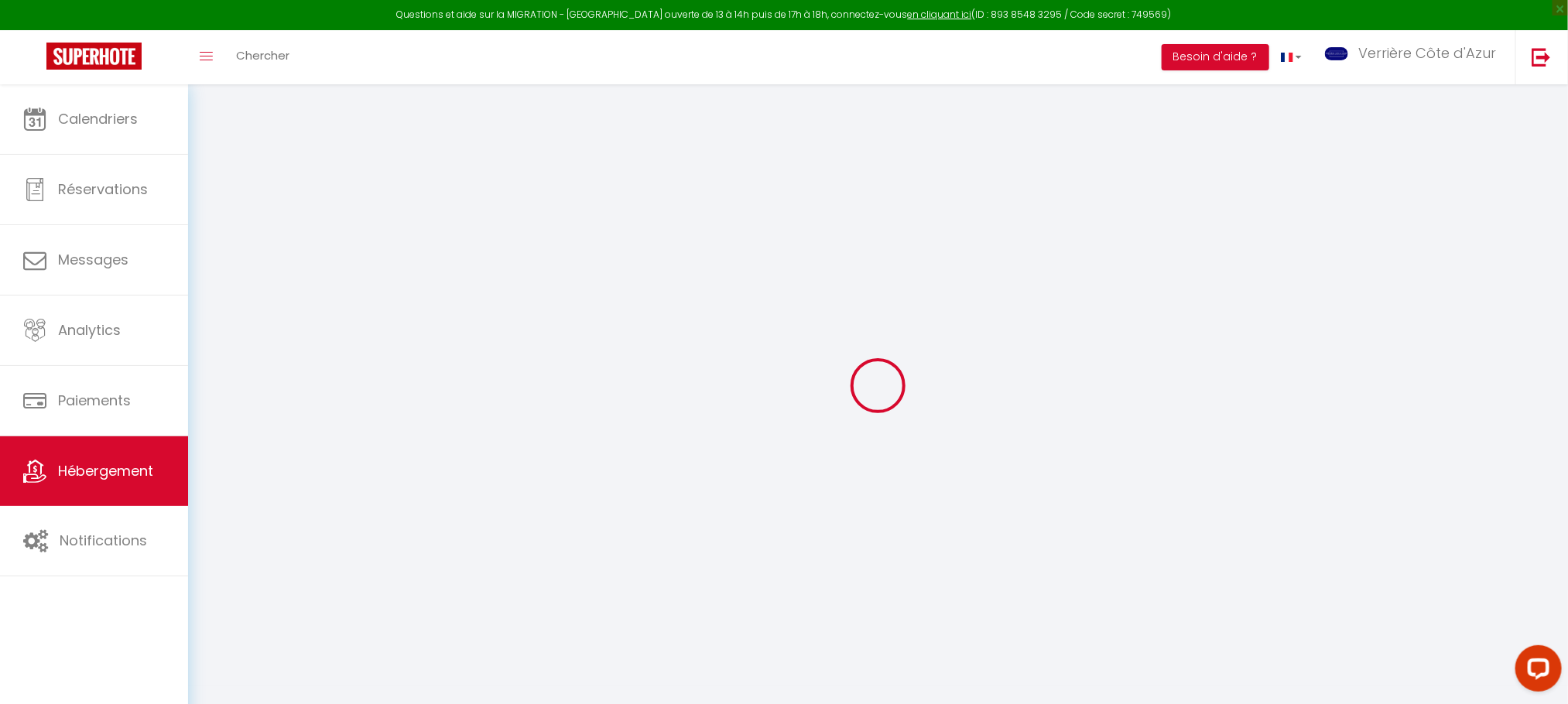
type input "06400"
type input "Cannes"
select select "75"
type input "[EMAIL_ADDRESS][DOMAIN_NAME]"
select select "914"
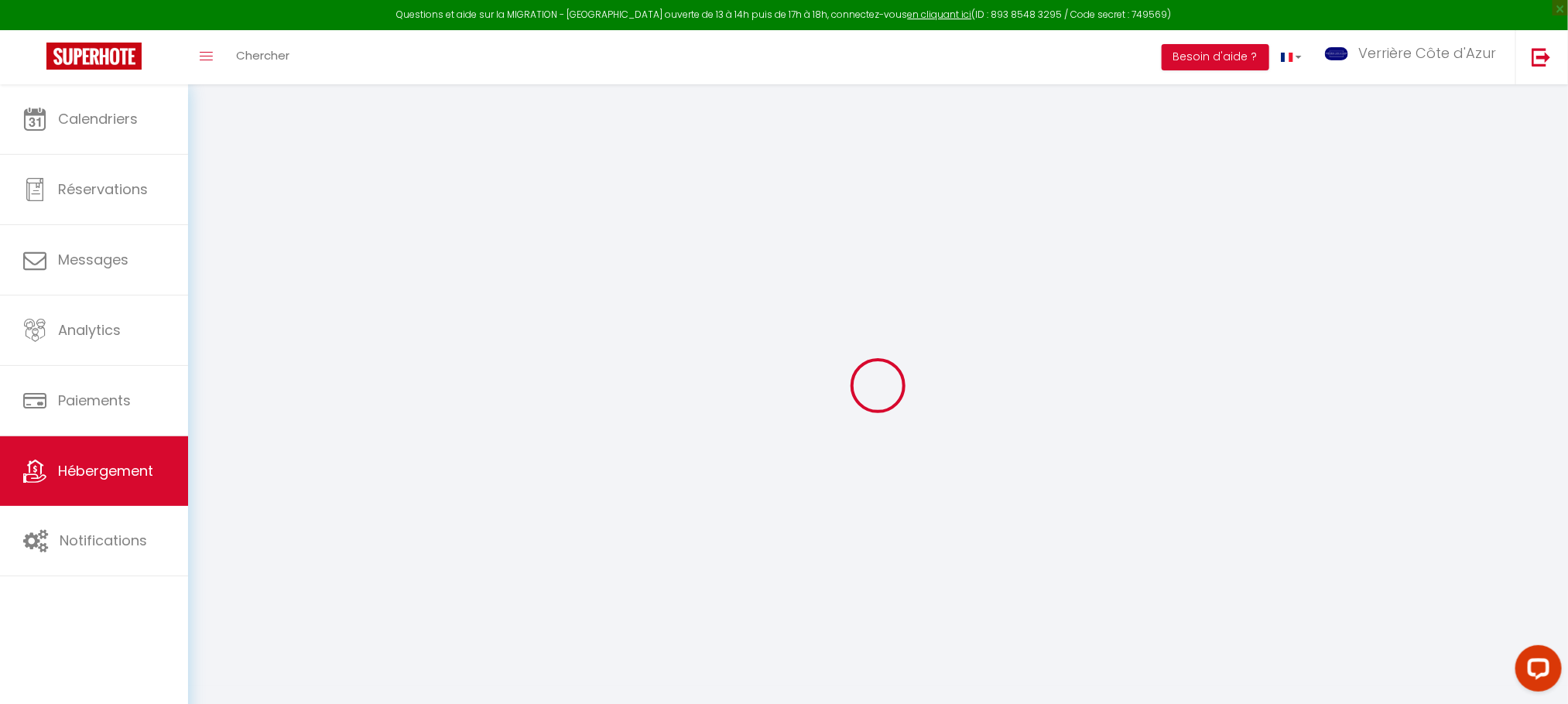
checkbox input "false"
type input "15"
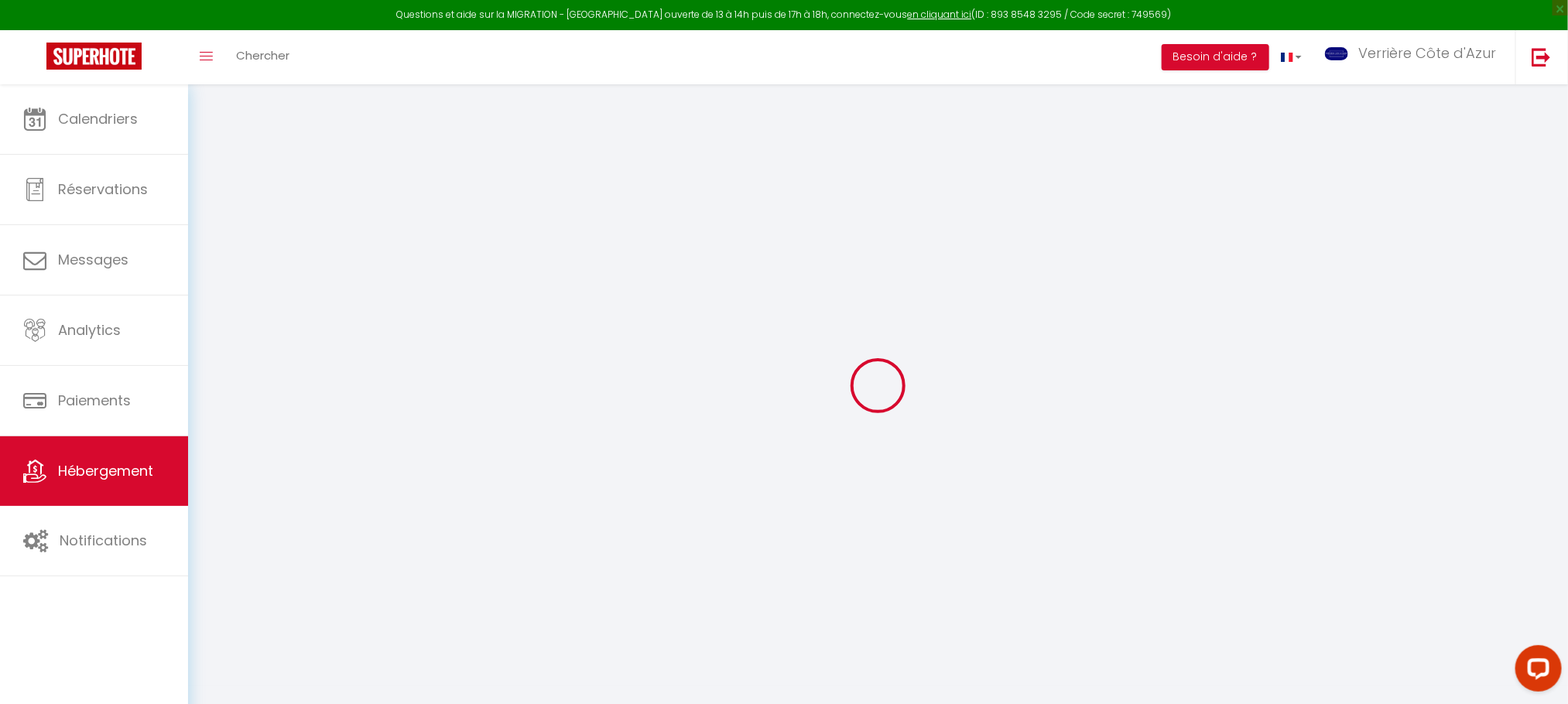
type input "50"
type input "0"
select select
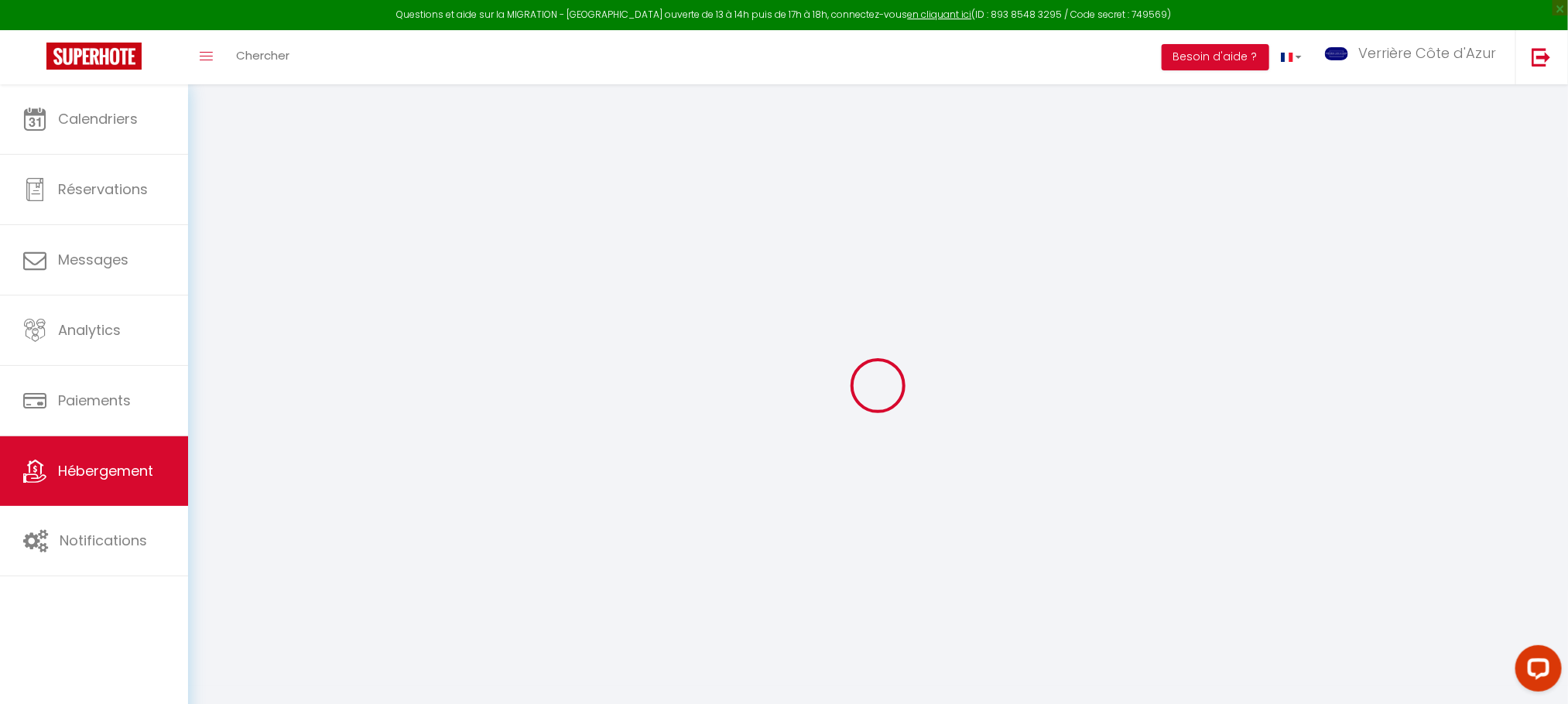
select select
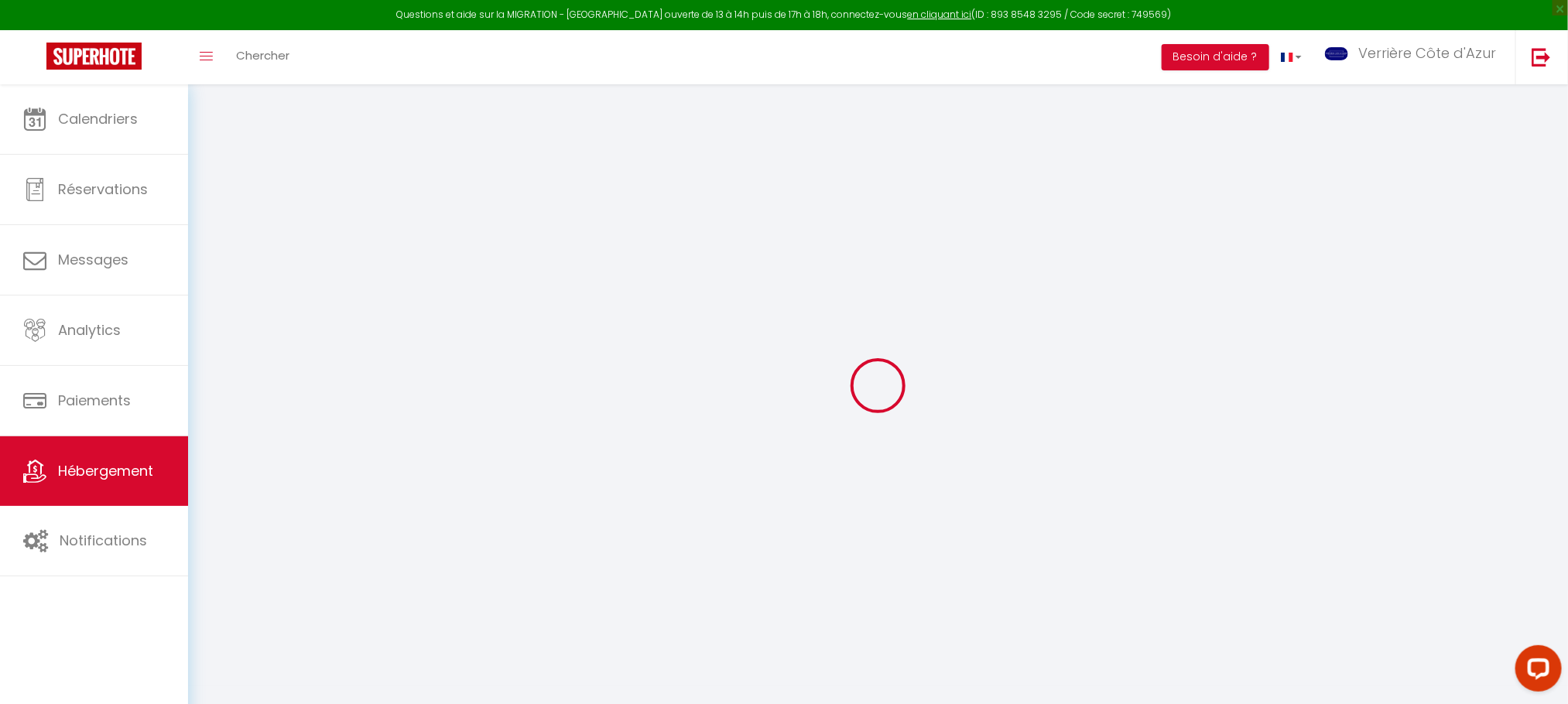
checkbox input "false"
select select
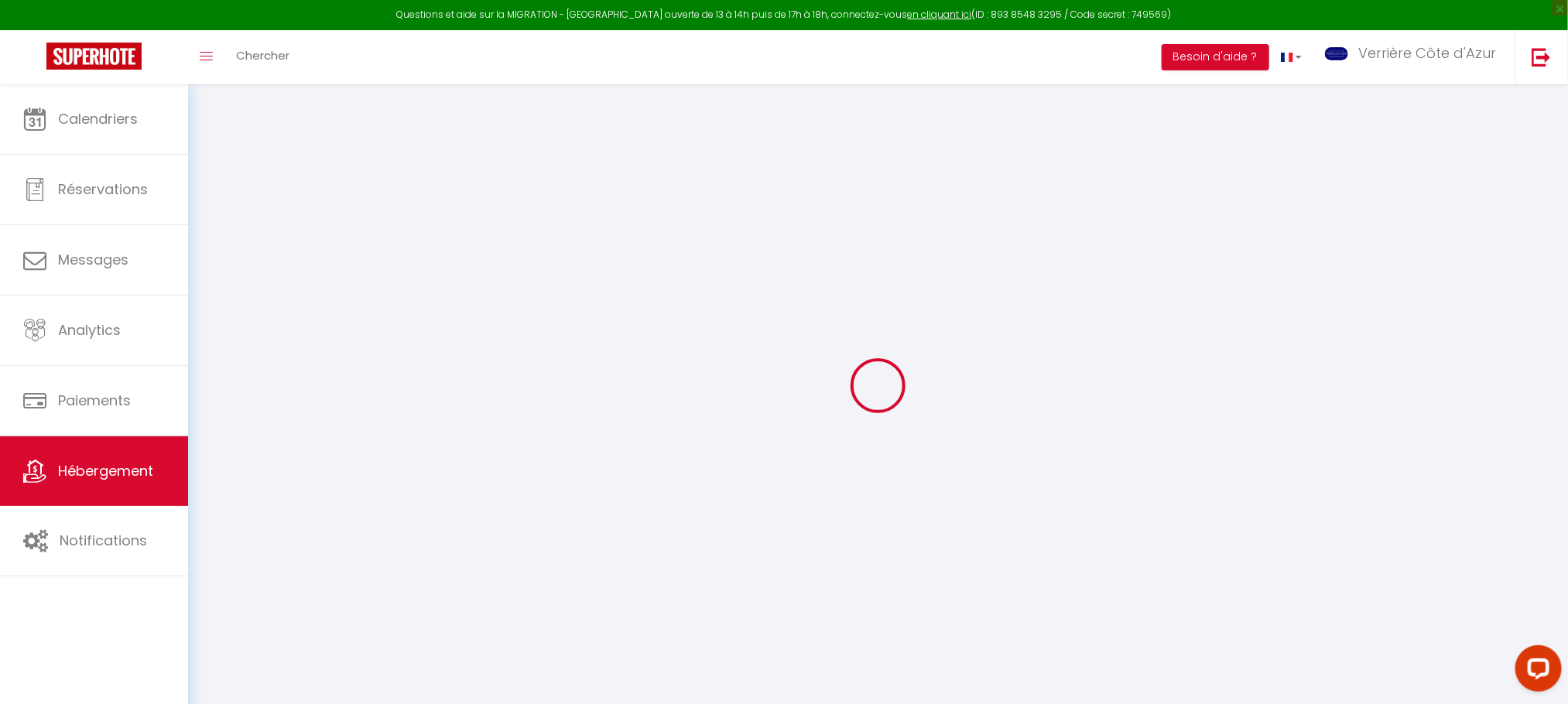
select select
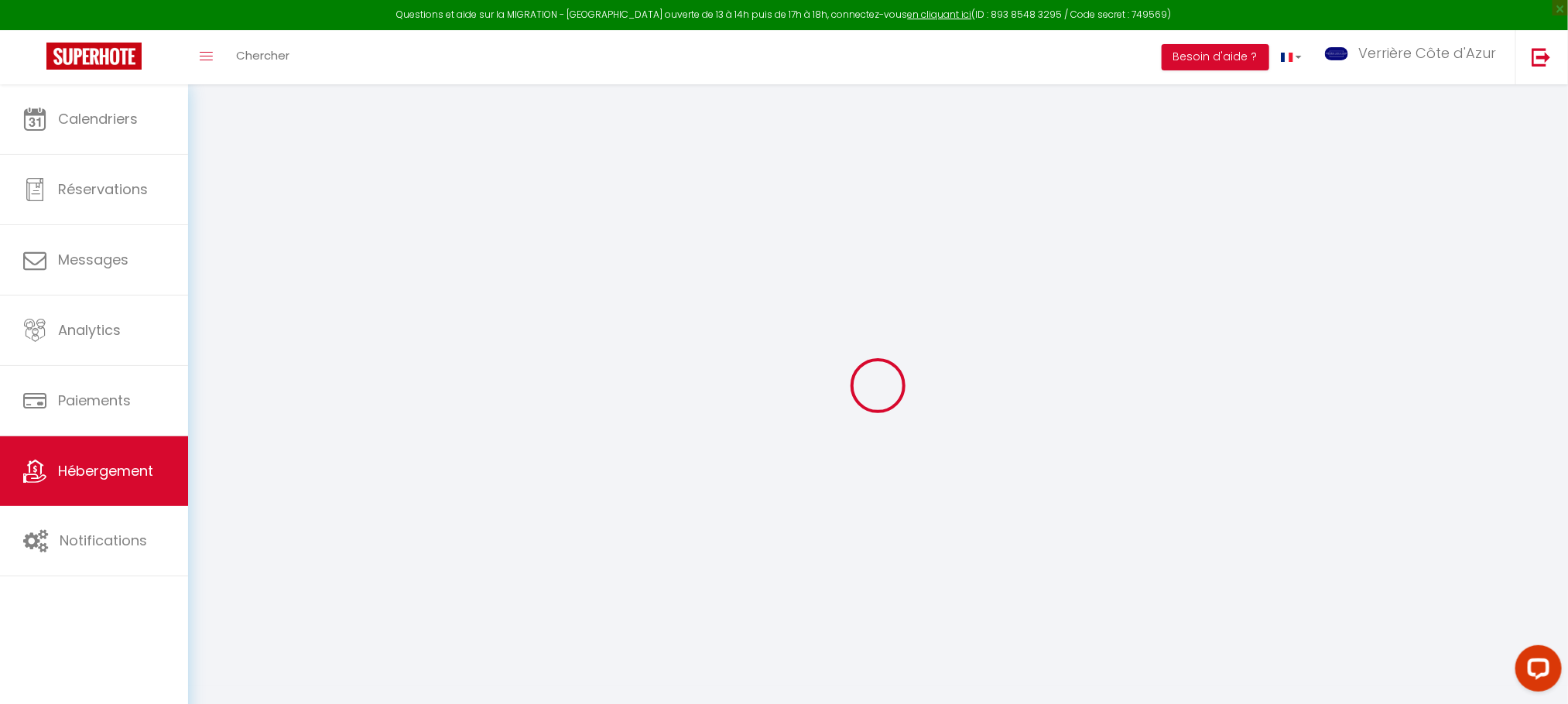
checkbox input "false"
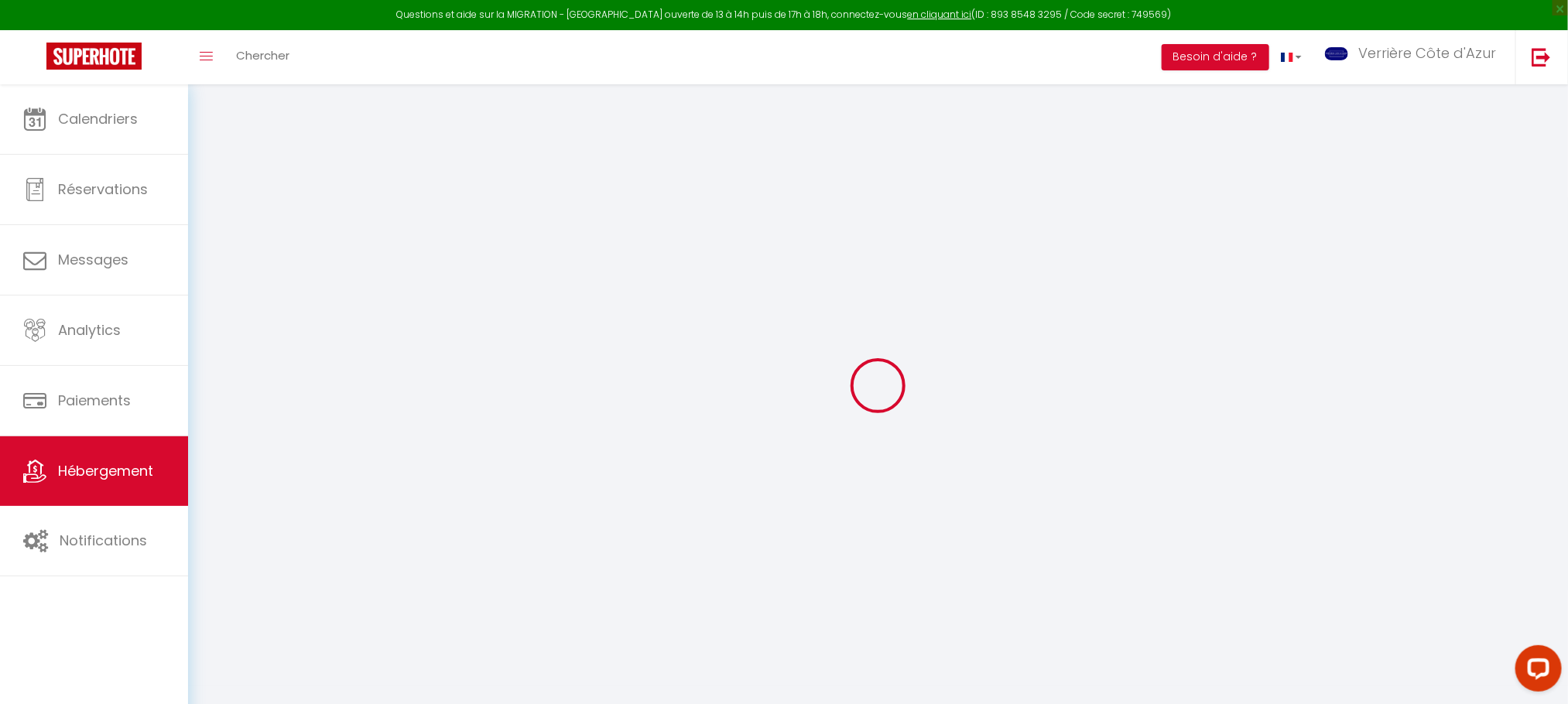
checkbox input "false"
select select "16:00"
select select "16:15"
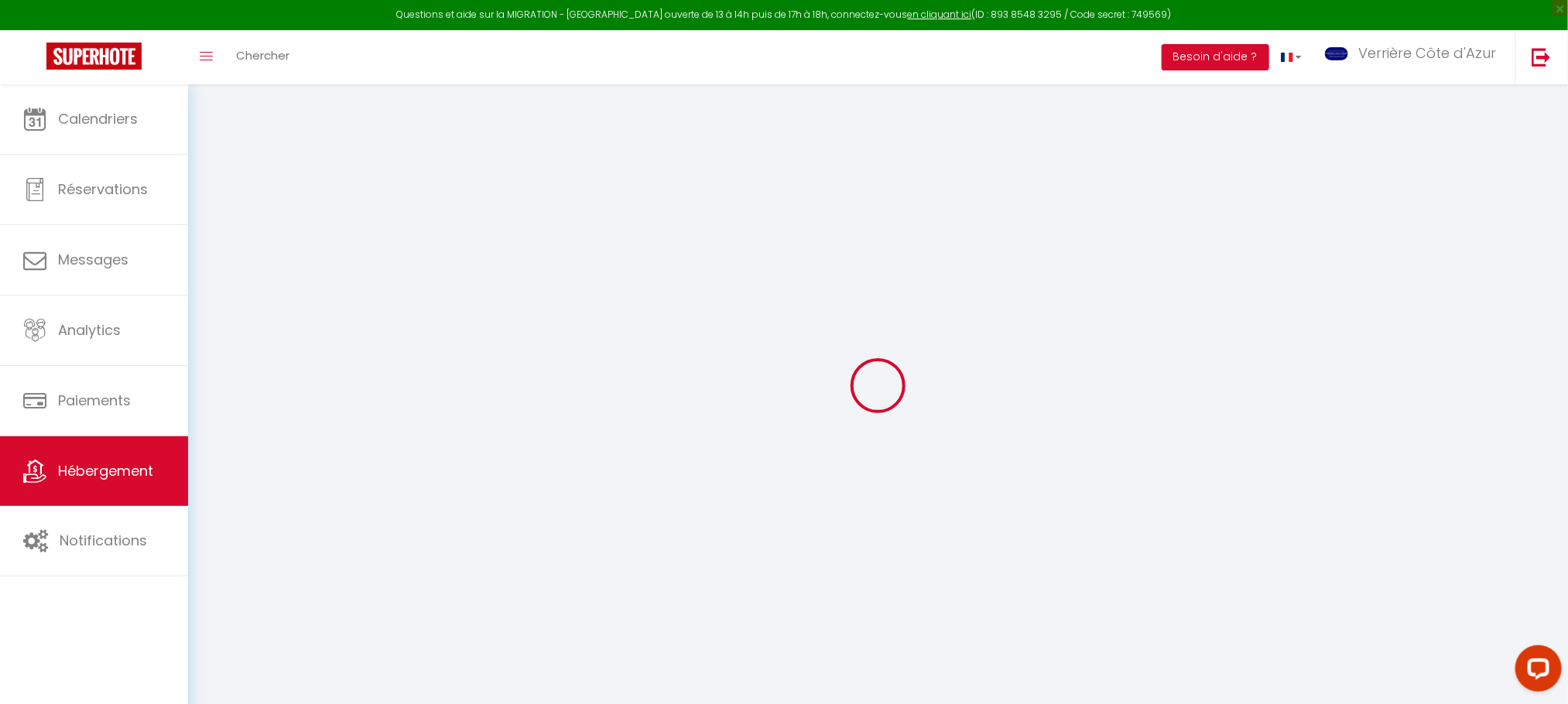
select select "10:00"
select select "30"
select select "120"
select select "19:00"
checkbox input "false"
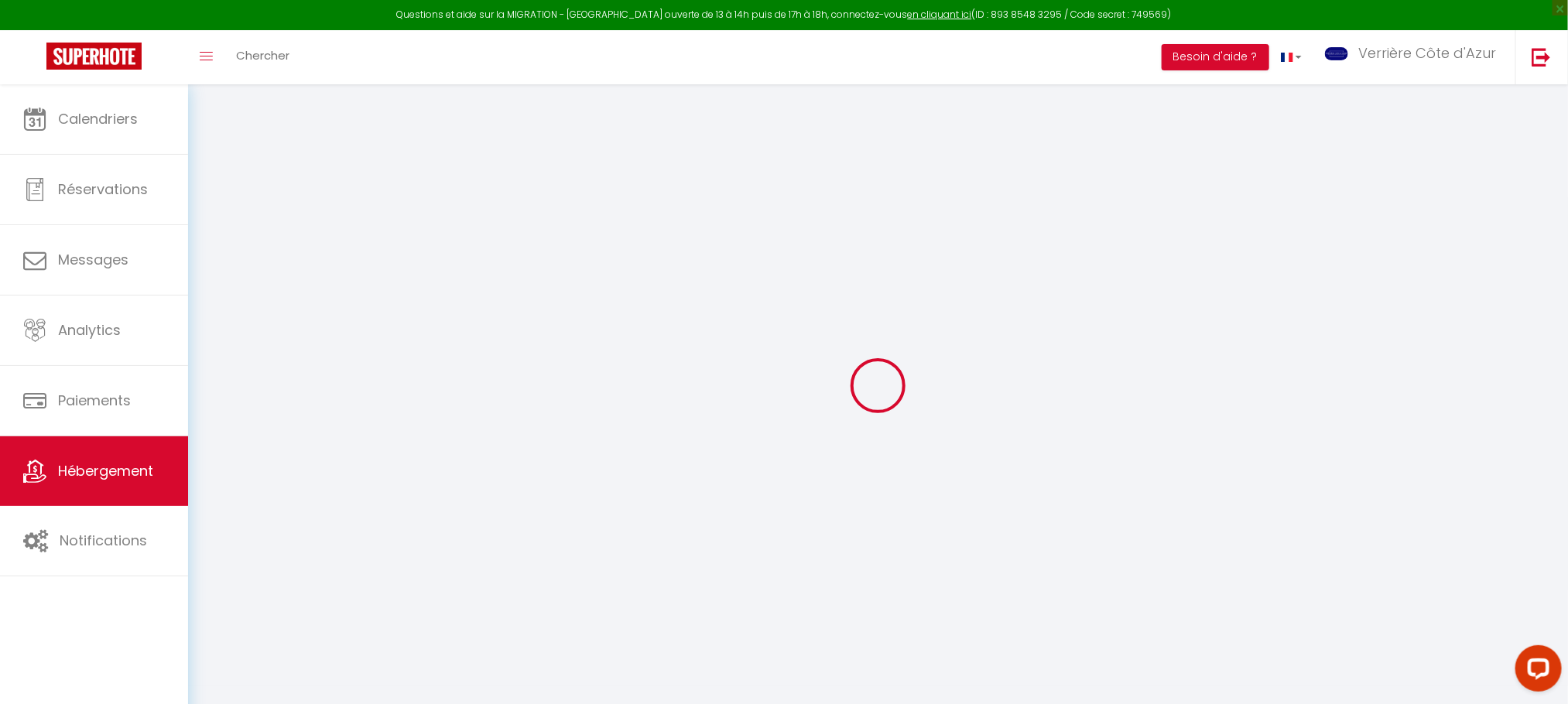
checkbox input "false"
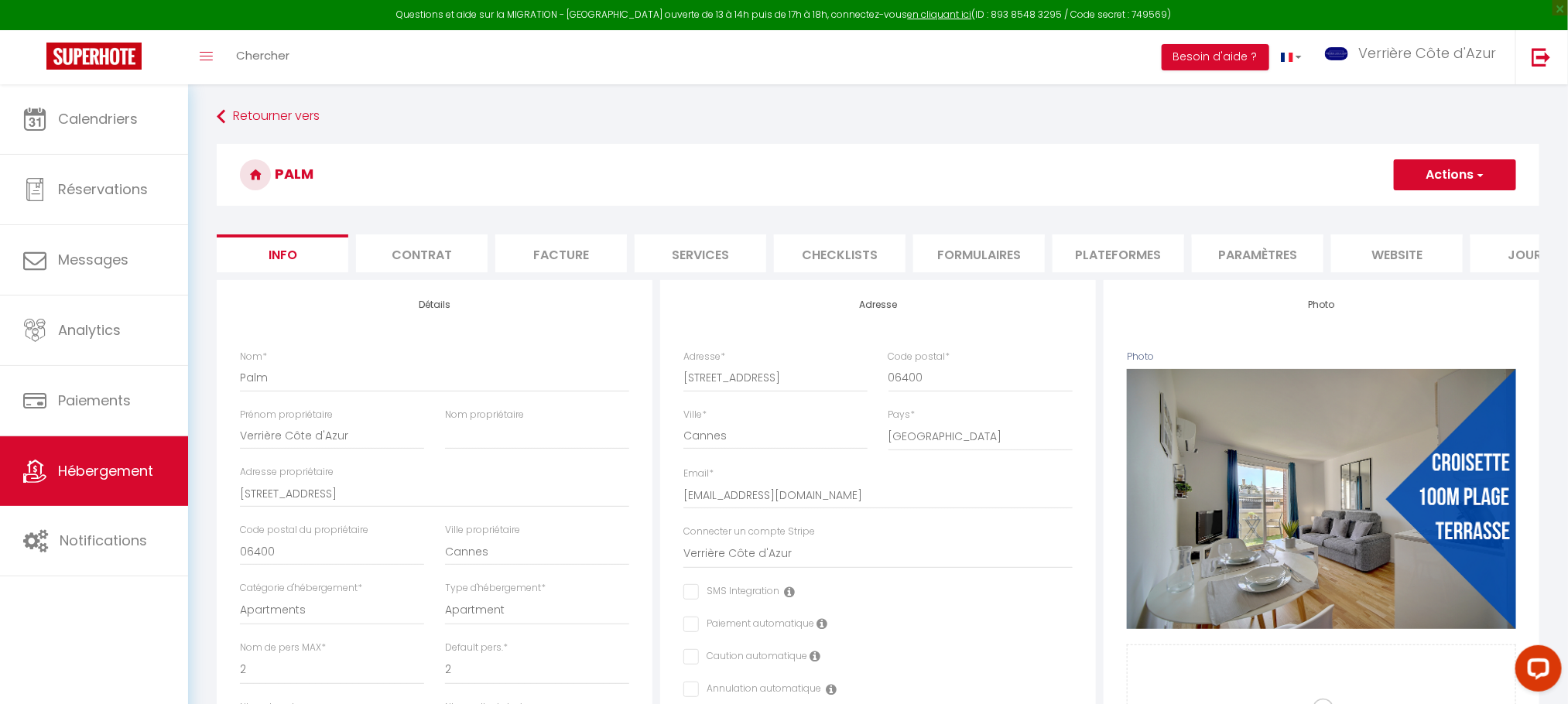
checkbox input "false"
click at [1367, 253] on li "website" at bounding box center [1396, 254] width 132 height 38
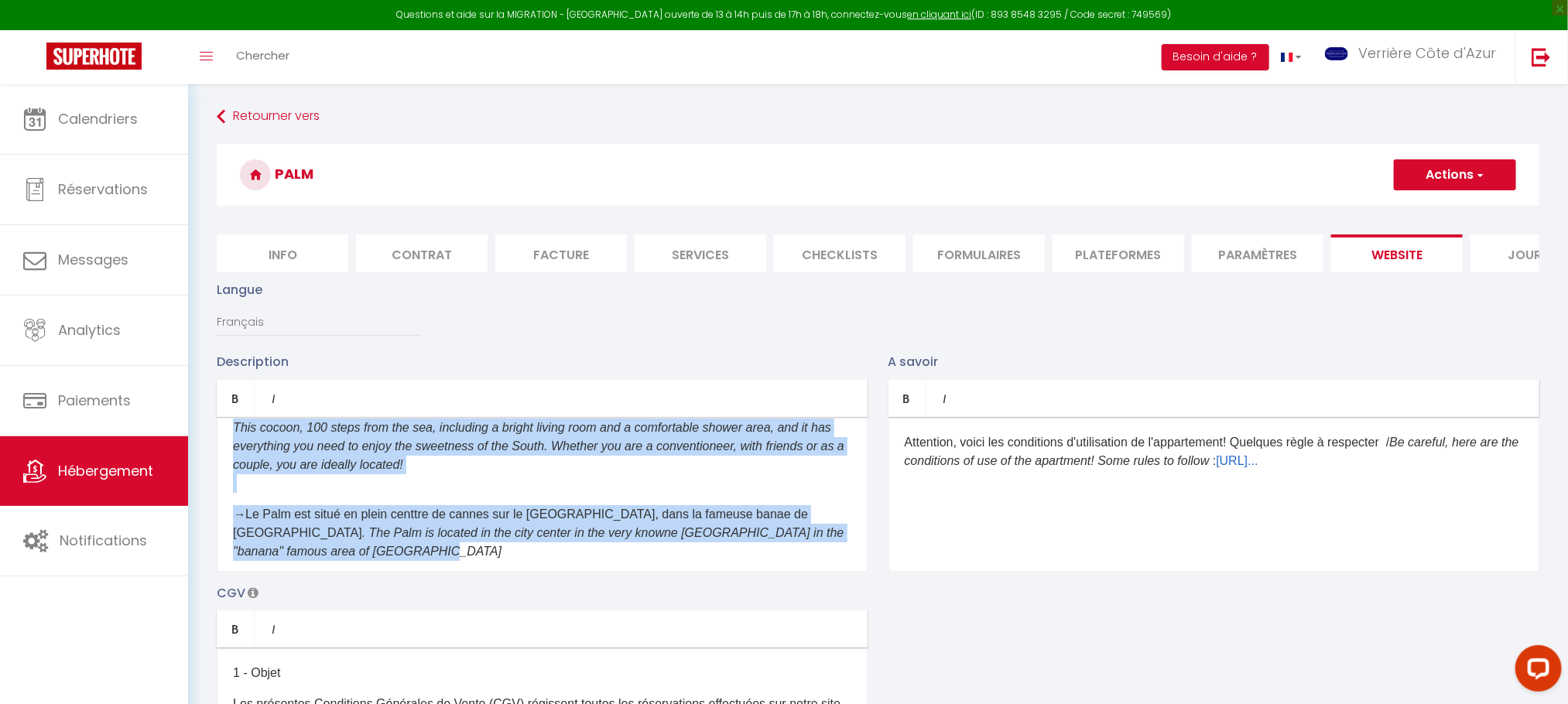
scroll to position [185, 0]
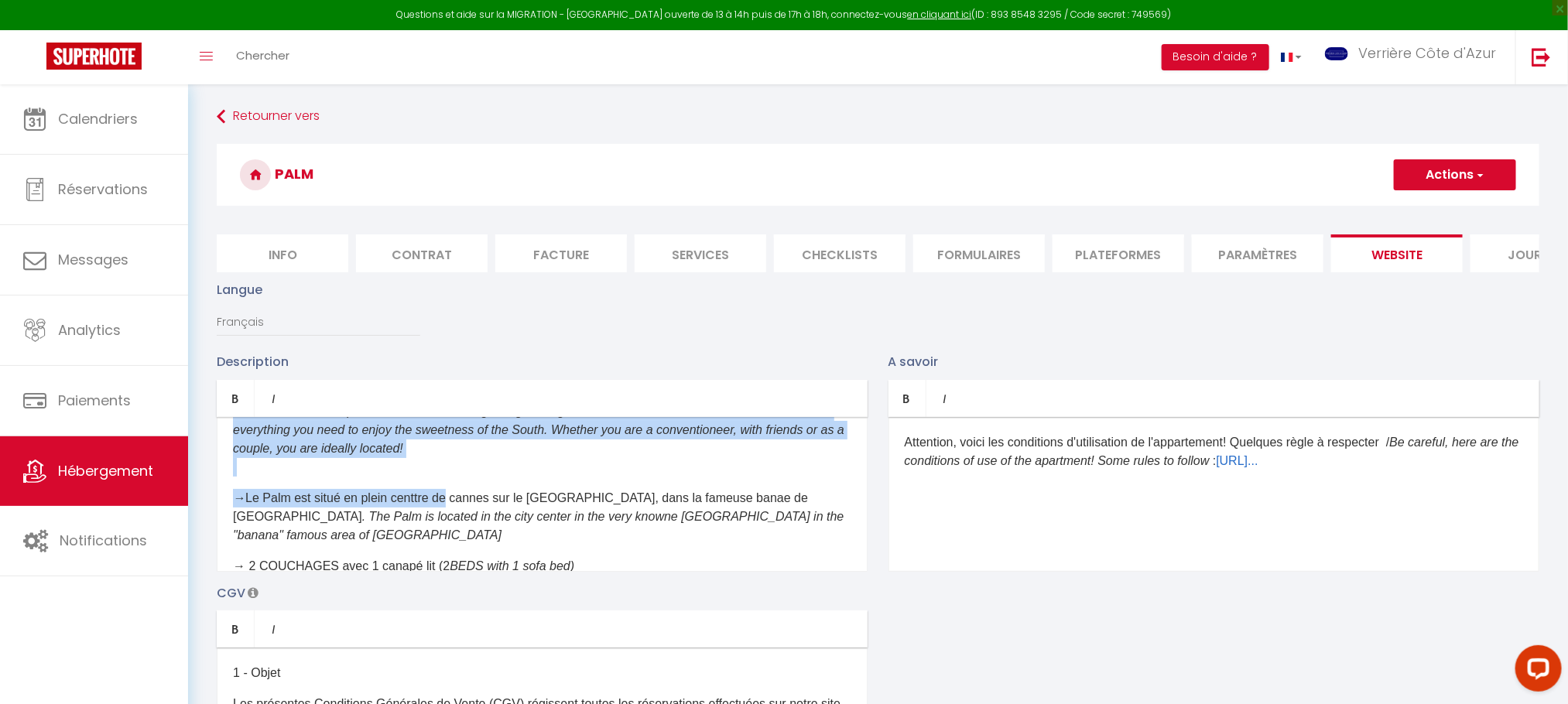
drag, startPoint x: 235, startPoint y: 462, endPoint x: 448, endPoint y: 504, distance: 217.1
click at [448, 504] on div "​Appartement entièrement rénové sur la croisette de Cannes, avec terrasse. Déco…" at bounding box center [542, 494] width 651 height 155
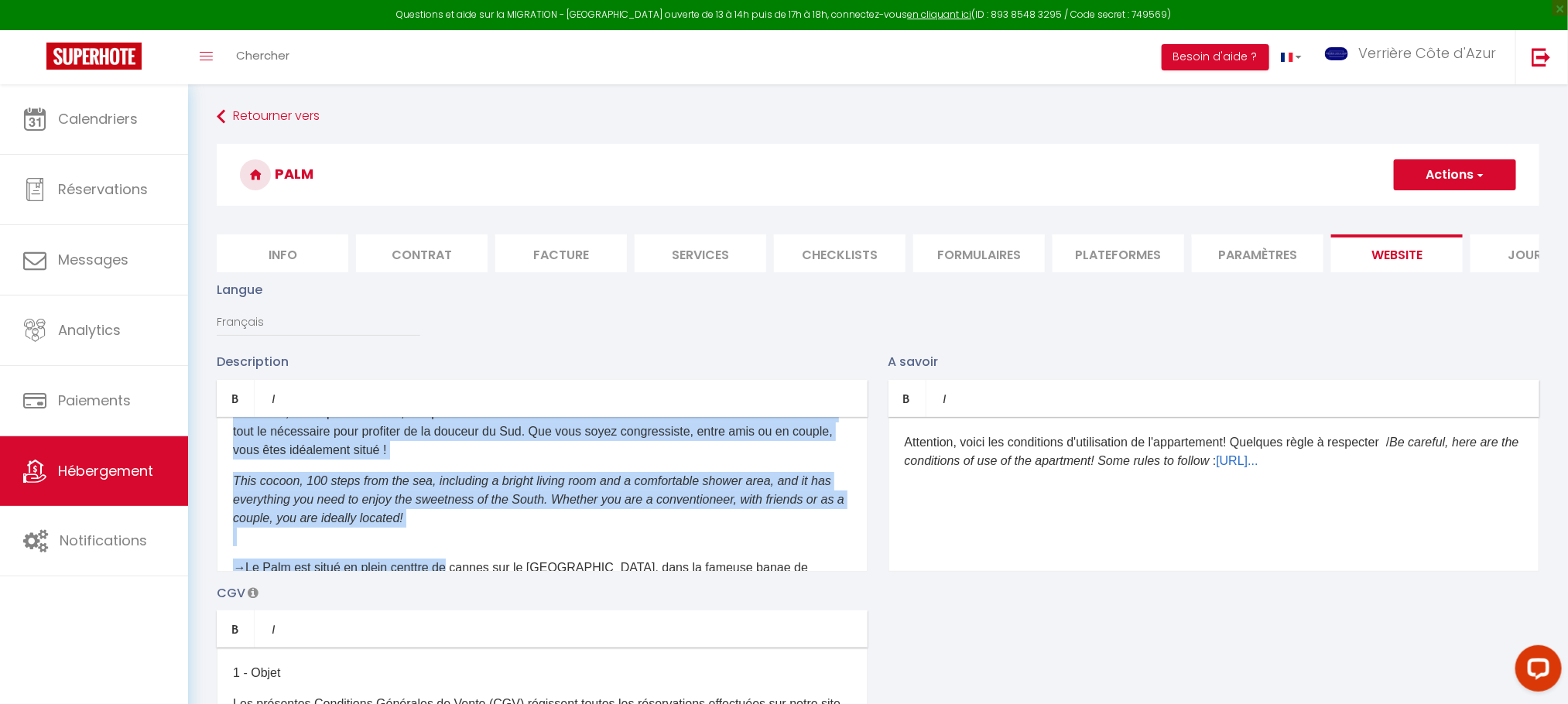
scroll to position [0, 0]
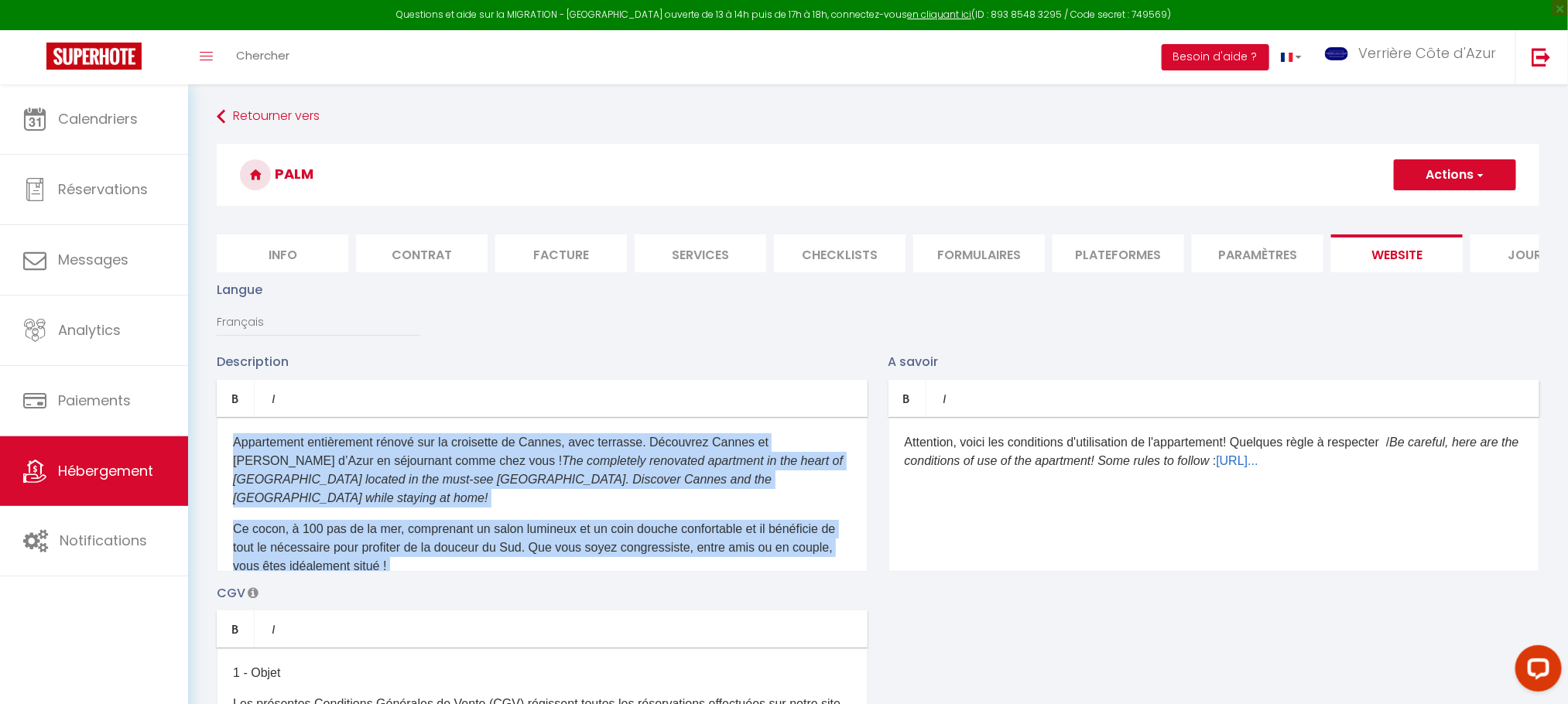
copy div "Appartement entièrement rénové sur la croisette de Cannes, avec terrasse. Décou…"
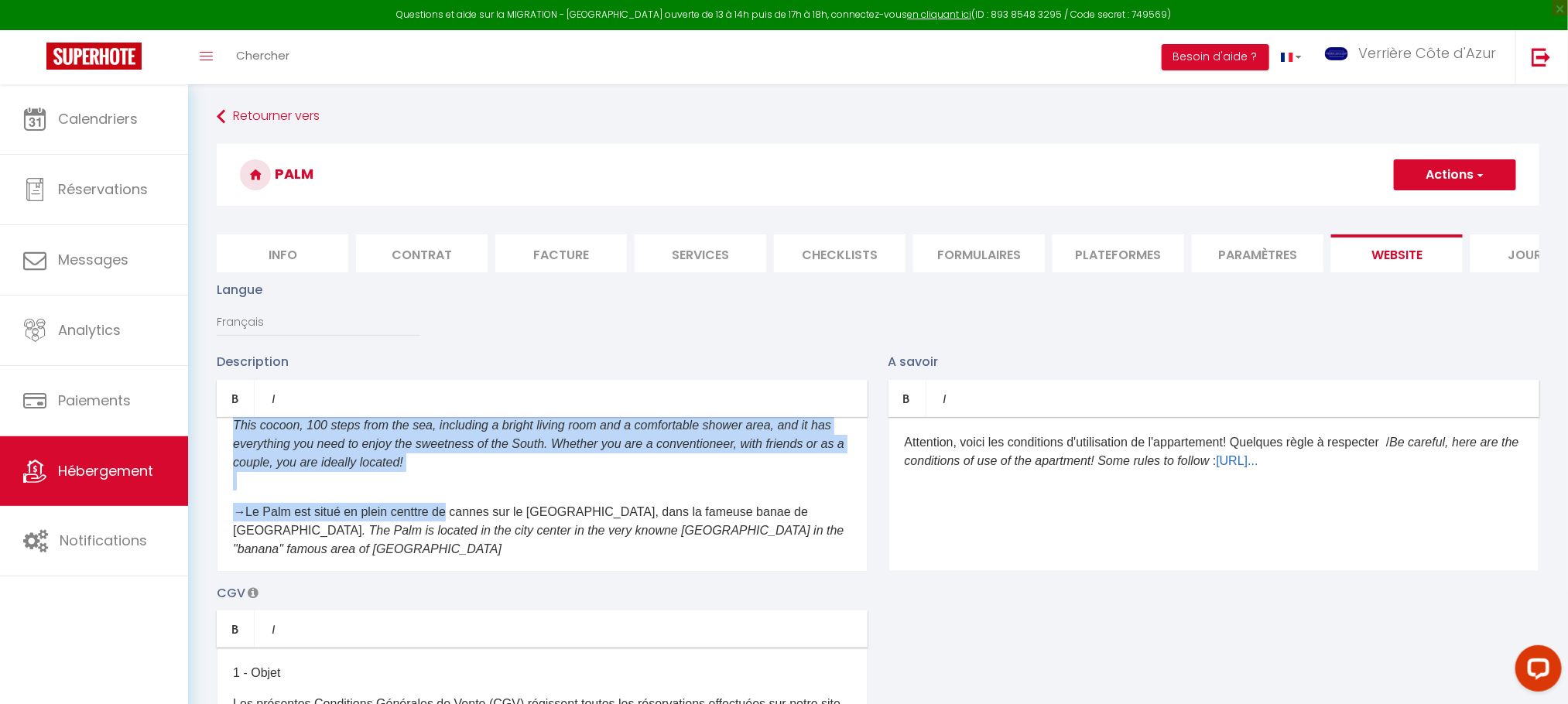
scroll to position [116, 0]
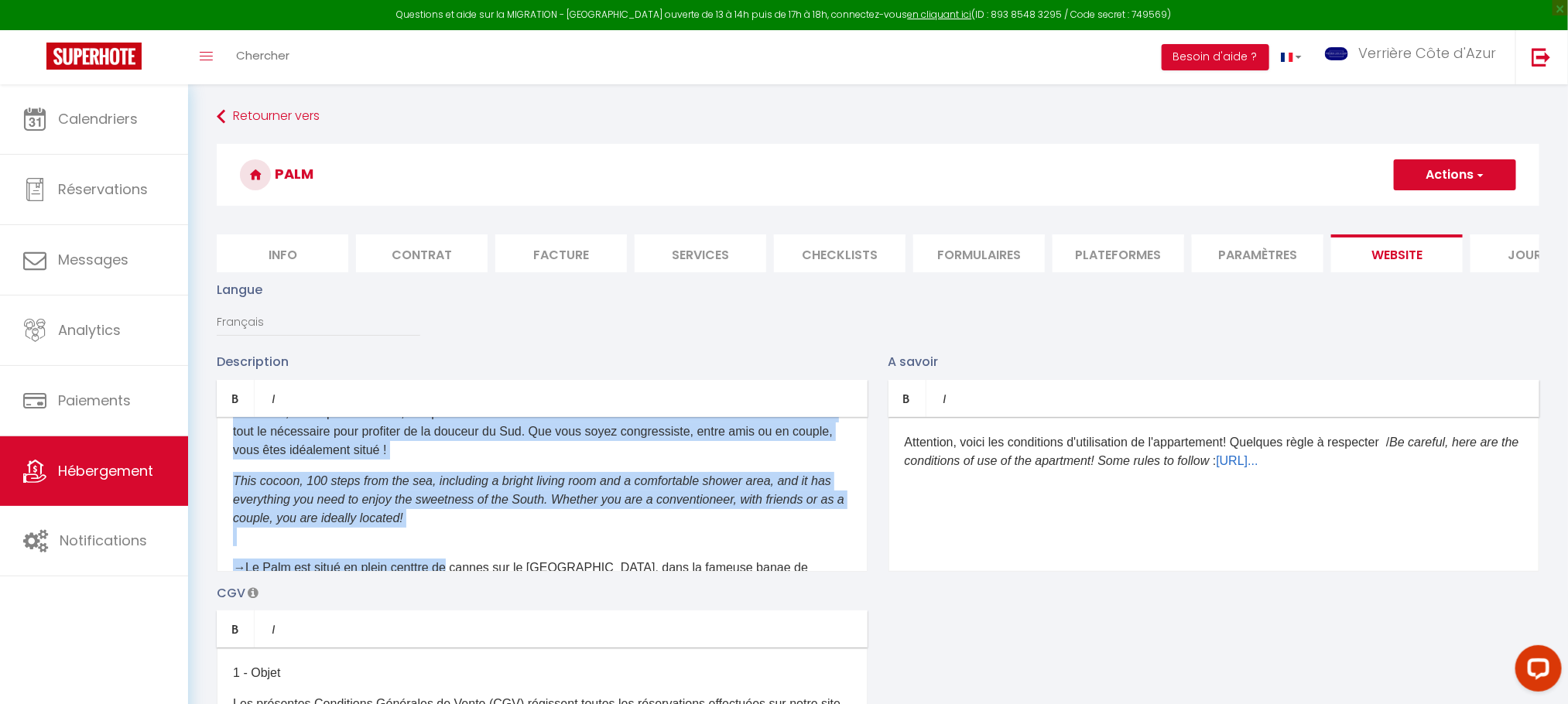
click at [314, 547] on p "​ This cocoon, 100 steps from the sea, including a bright living room and a com…" at bounding box center [542, 509] width 618 height 74
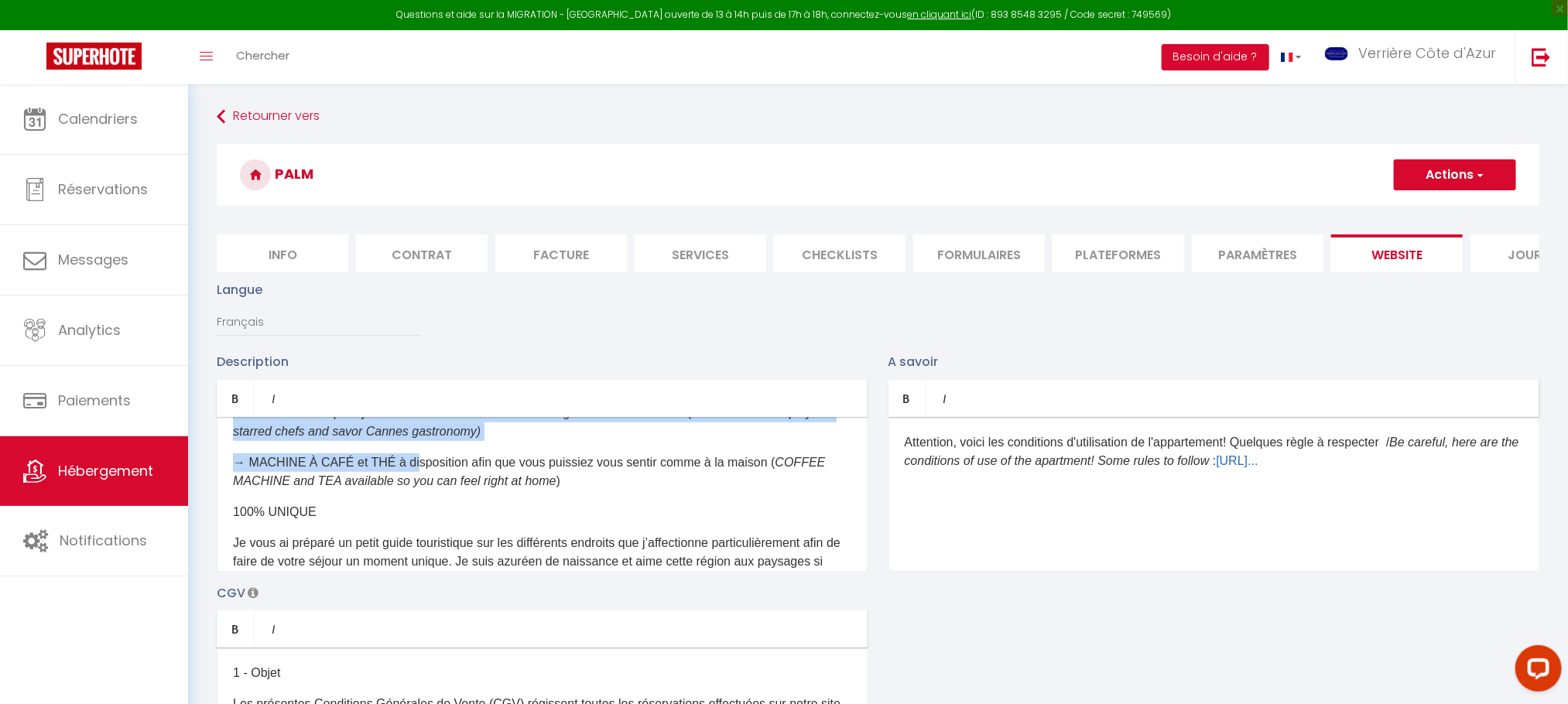
scroll to position [592, 0]
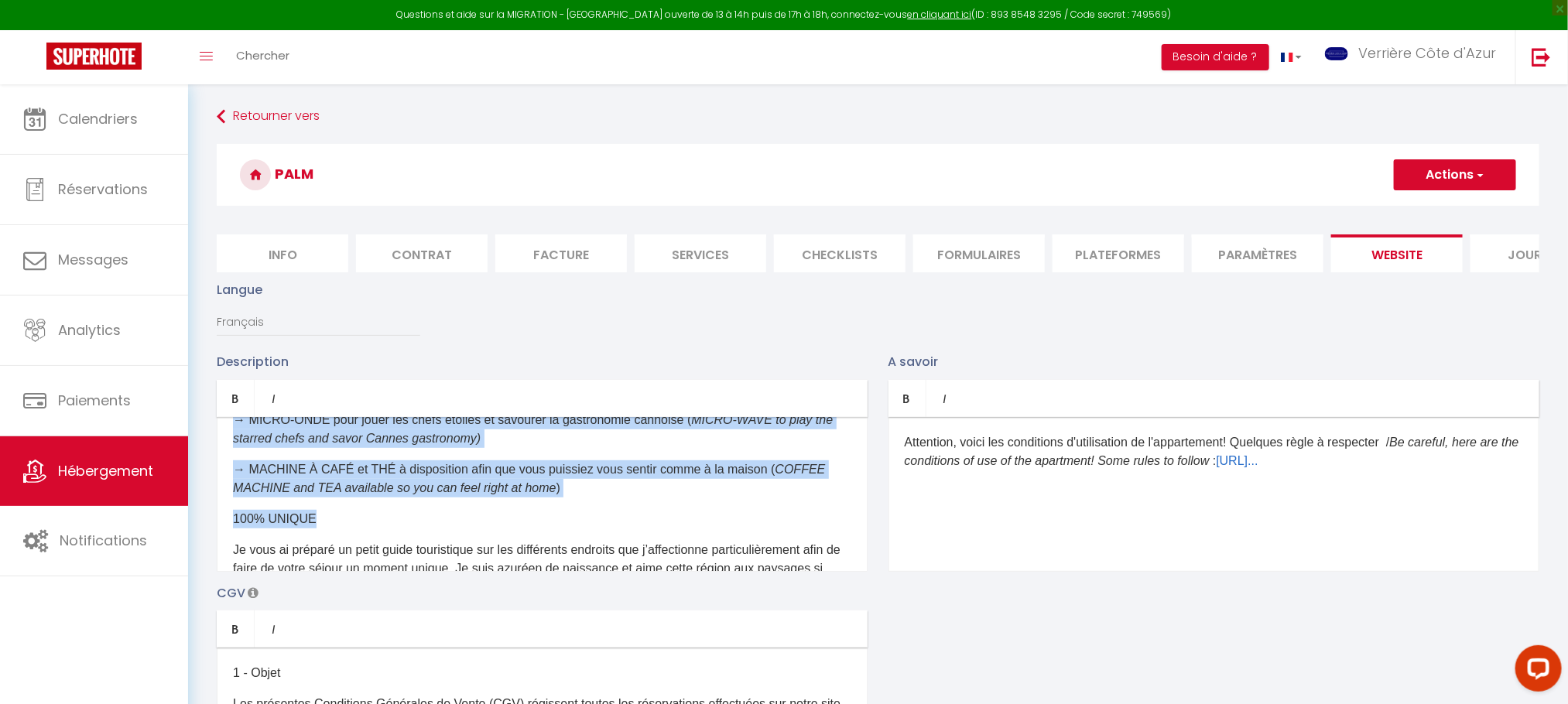
drag, startPoint x: 235, startPoint y: 472, endPoint x: 559, endPoint y: 516, distance: 327.0
click at [559, 516] on div "​Appartement entièrement rénové sur la croisette de Cannes, avec terrasse. Déco…" at bounding box center [542, 494] width 651 height 155
copy div "→​ Le Palm est situé en plein centtre de cannes sur le boulevard de la croisett…"
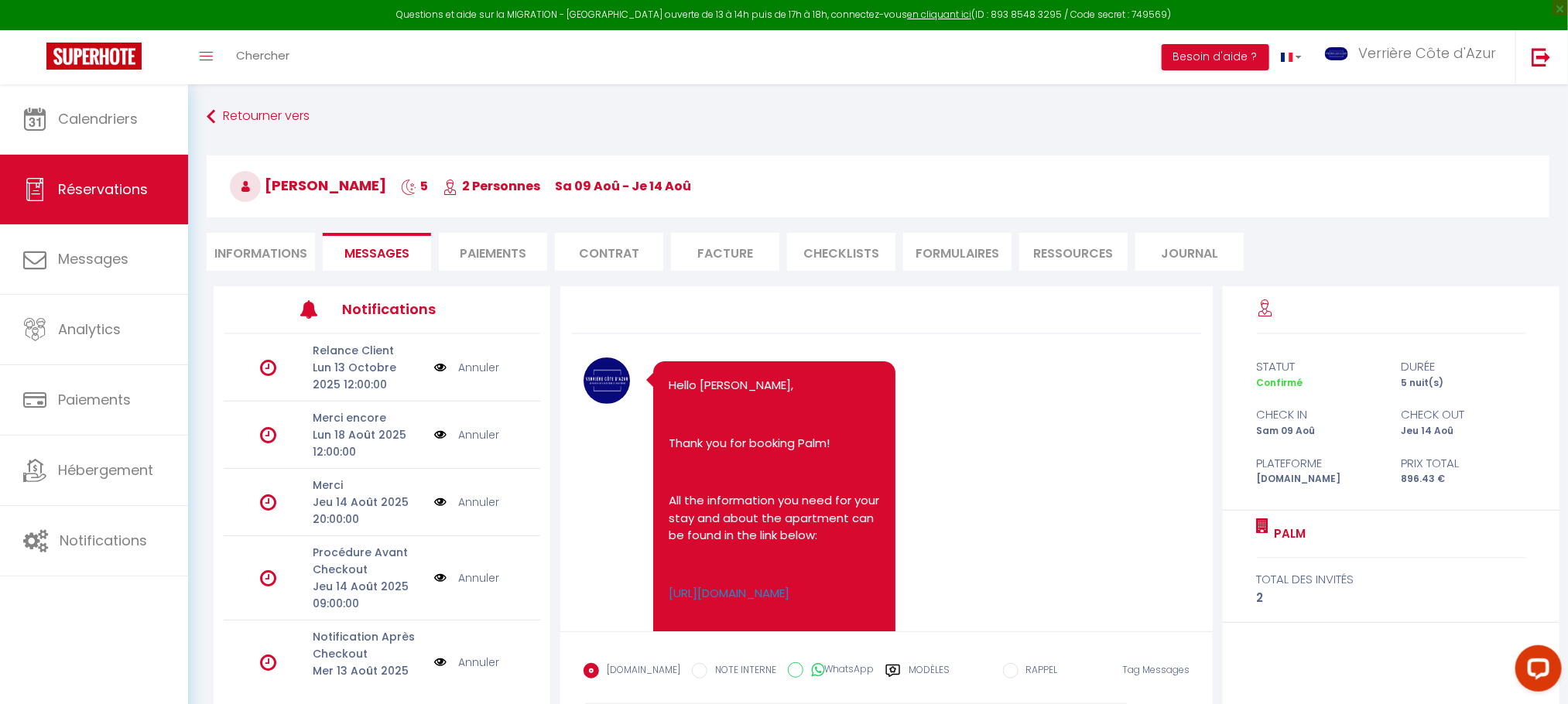
scroll to position [116, 0]
